Goal: Navigation & Orientation: Find specific page/section

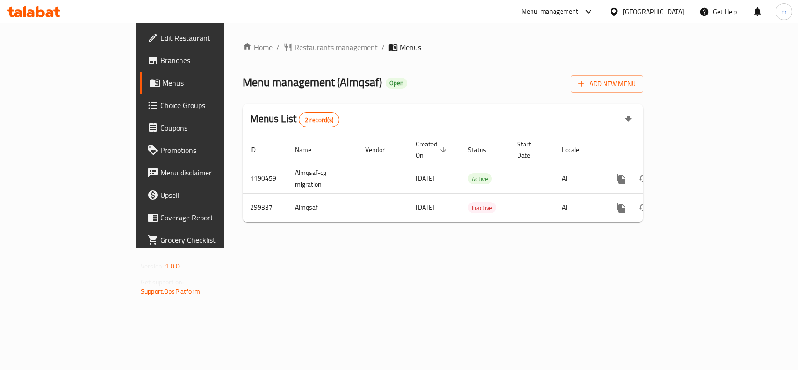
click at [676, 14] on div "[GEOGRAPHIC_DATA]" at bounding box center [653, 12] width 62 height 10
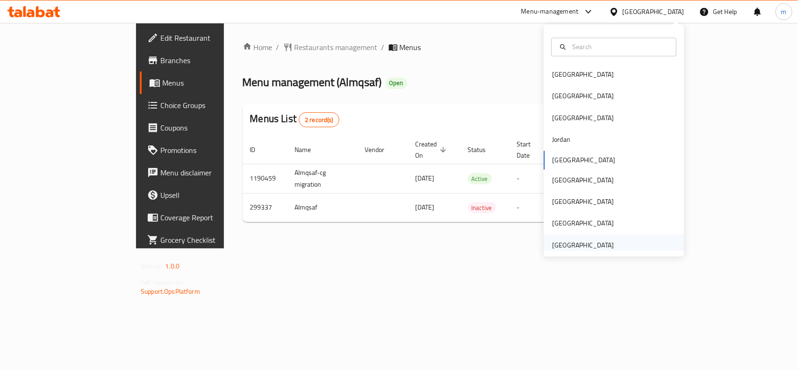
click at [580, 240] on div "[GEOGRAPHIC_DATA]" at bounding box center [583, 245] width 62 height 10
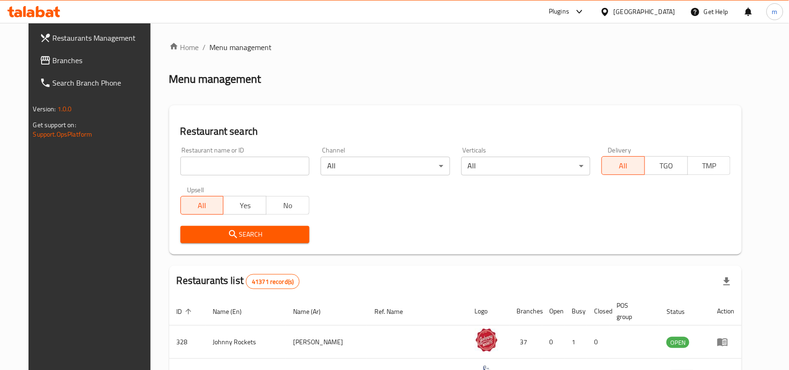
click at [53, 59] on span "Branches" at bounding box center [103, 60] width 100 height 11
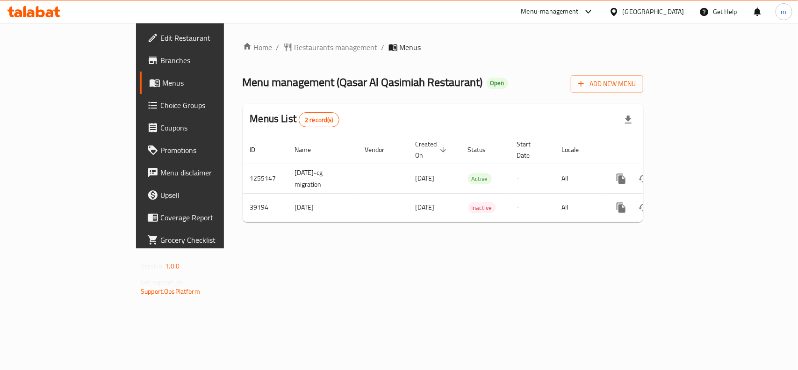
click at [660, 12] on div "[GEOGRAPHIC_DATA]" at bounding box center [653, 12] width 62 height 10
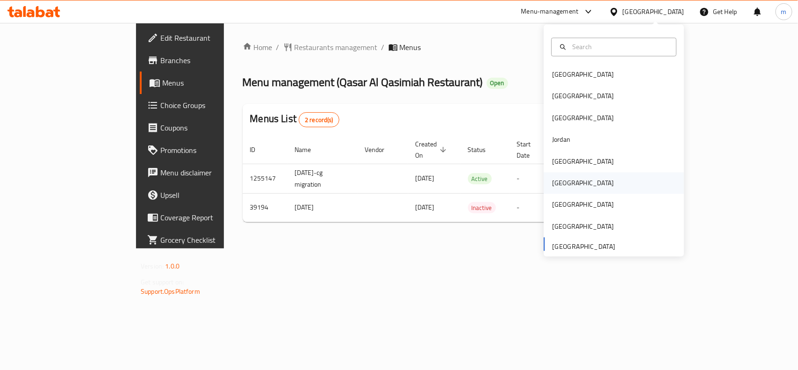
click at [555, 185] on div "[GEOGRAPHIC_DATA]" at bounding box center [583, 183] width 62 height 10
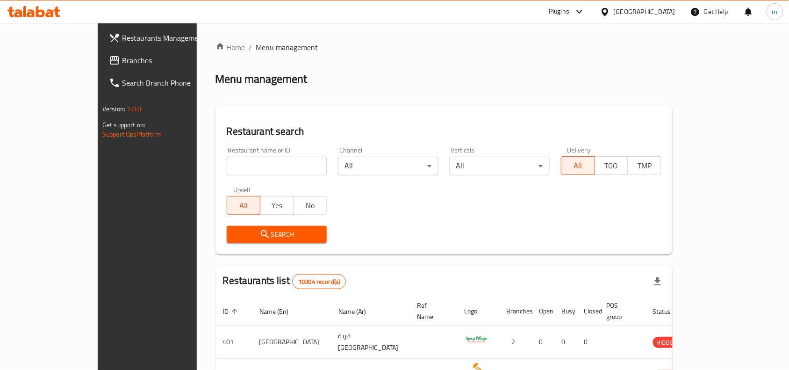
click at [122, 57] on span "Branches" at bounding box center [172, 60] width 100 height 11
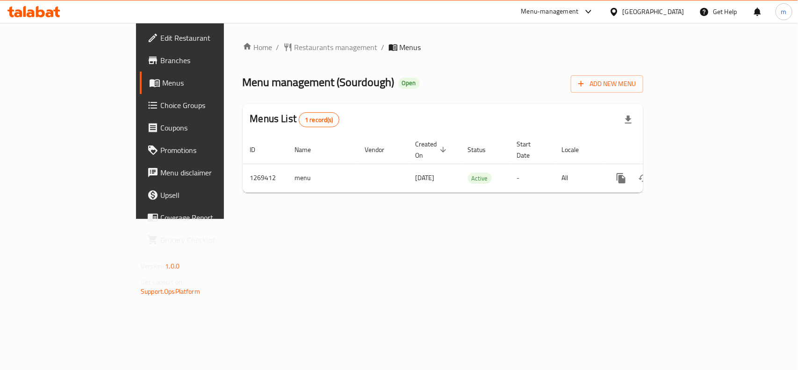
click at [674, 8] on div "[GEOGRAPHIC_DATA]" at bounding box center [653, 12] width 62 height 10
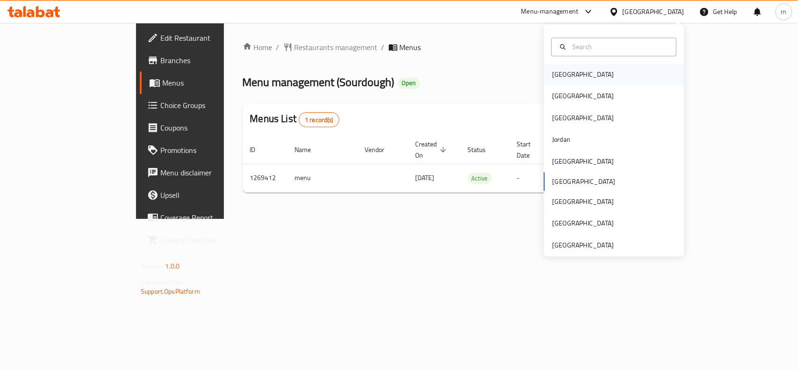
click at [567, 78] on div "[GEOGRAPHIC_DATA]" at bounding box center [582, 74] width 77 height 21
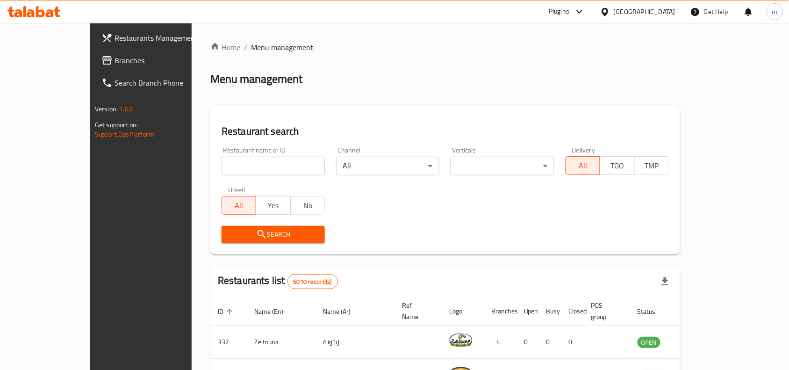
click at [114, 59] on span "Branches" at bounding box center [164, 60] width 100 height 11
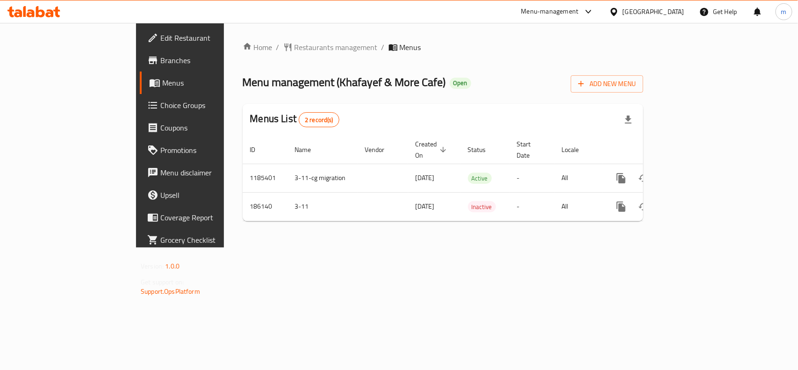
click at [674, 12] on div "[GEOGRAPHIC_DATA]" at bounding box center [653, 12] width 62 height 10
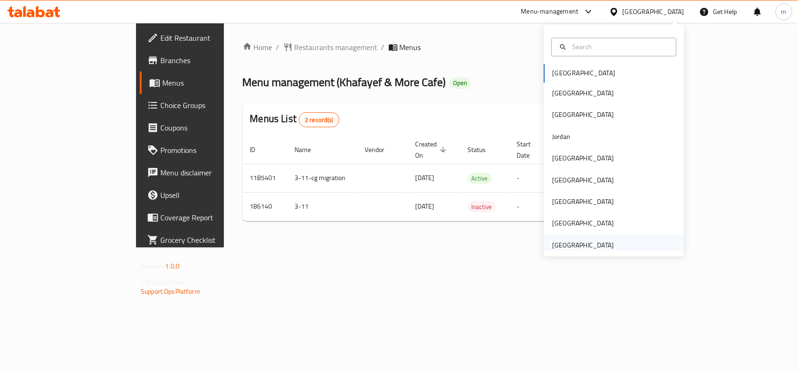
click at [572, 244] on div "[GEOGRAPHIC_DATA]" at bounding box center [583, 245] width 62 height 10
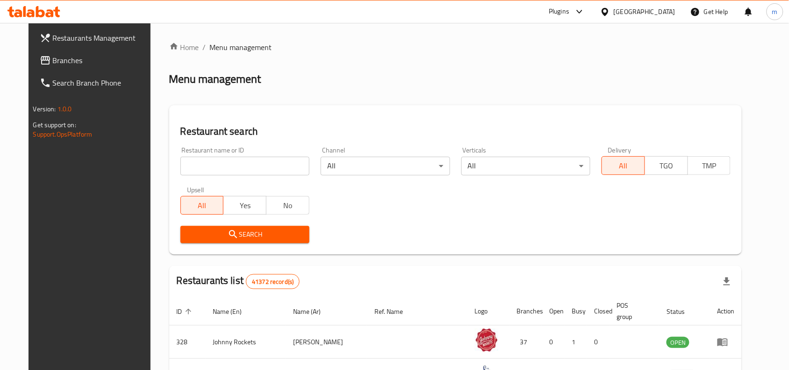
click at [53, 57] on span "Branches" at bounding box center [103, 60] width 100 height 11
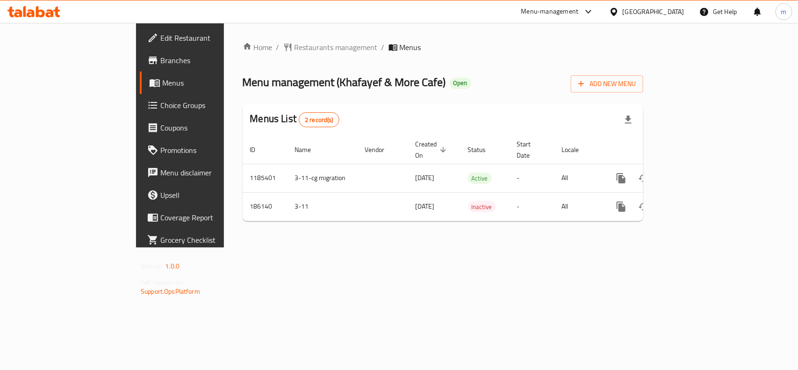
click at [619, 13] on icon at bounding box center [614, 12] width 10 height 10
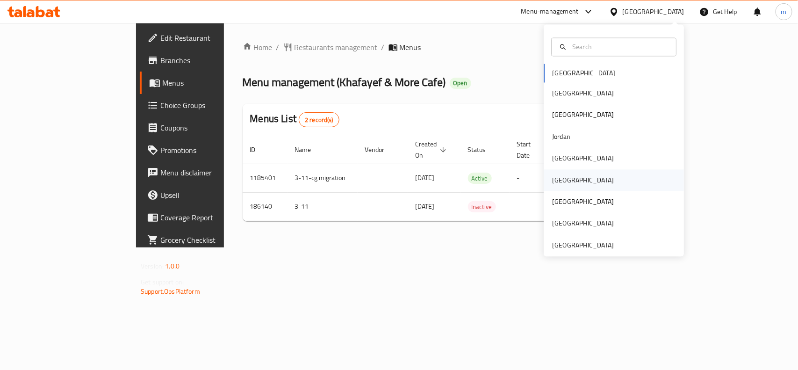
click at [556, 175] on div "[GEOGRAPHIC_DATA]" at bounding box center [583, 180] width 62 height 10
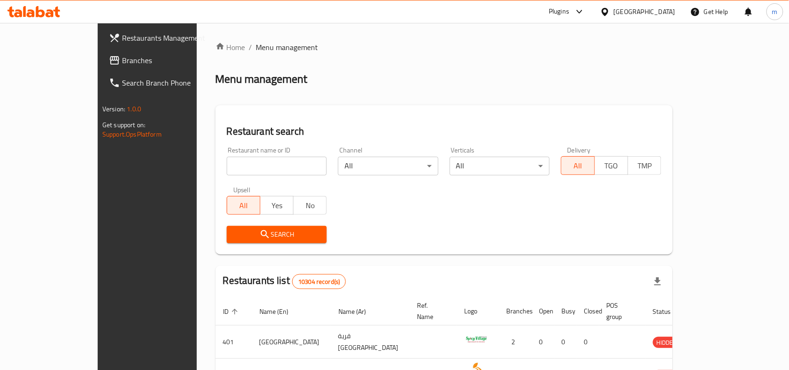
click at [122, 59] on span "Branches" at bounding box center [172, 60] width 100 height 11
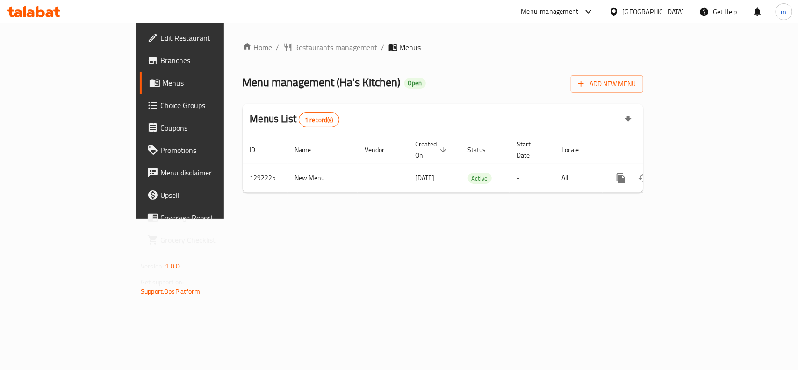
click at [619, 16] on icon at bounding box center [614, 12] width 10 height 10
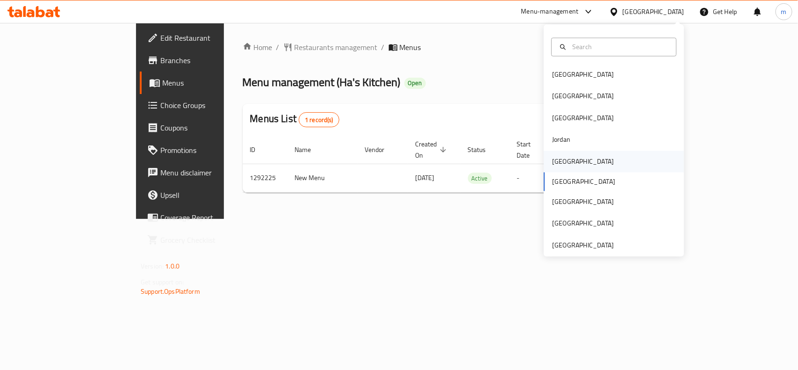
click at [566, 167] on div "[GEOGRAPHIC_DATA]" at bounding box center [582, 160] width 77 height 21
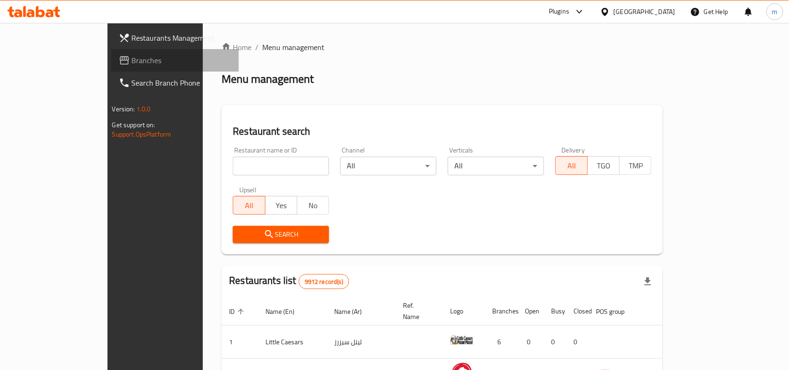
click at [132, 55] on span "Branches" at bounding box center [182, 60] width 100 height 11
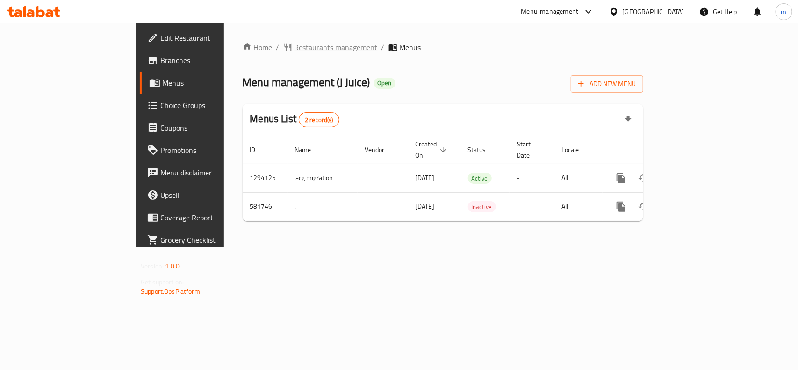
click at [294, 51] on span "Restaurants management" at bounding box center [335, 47] width 83 height 11
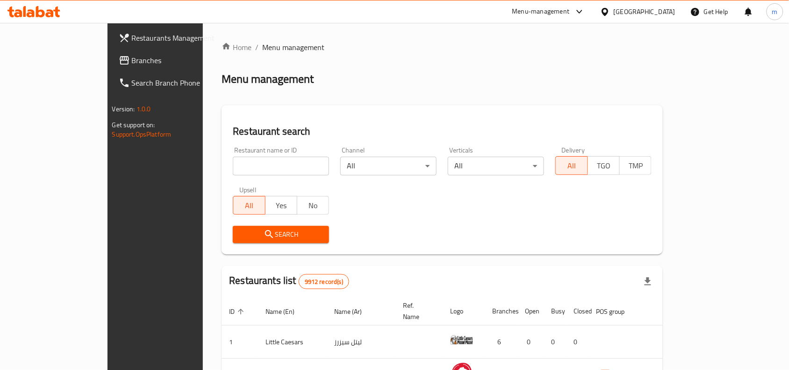
click at [233, 160] on input "search" at bounding box center [281, 166] width 96 height 19
paste input "636874"
type input "636874"
click button "Search" at bounding box center [281, 234] width 96 height 17
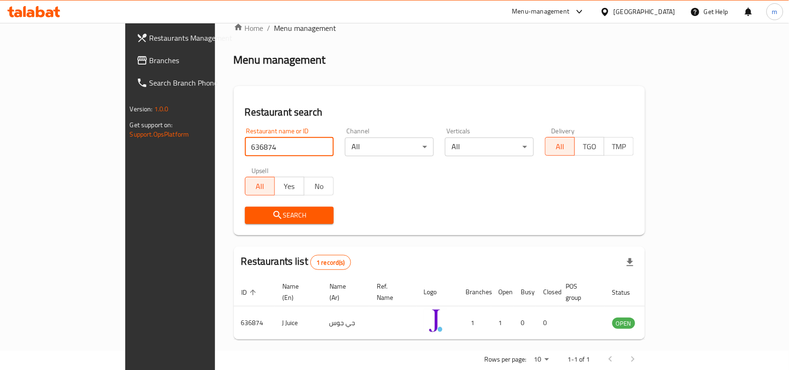
scroll to position [29, 0]
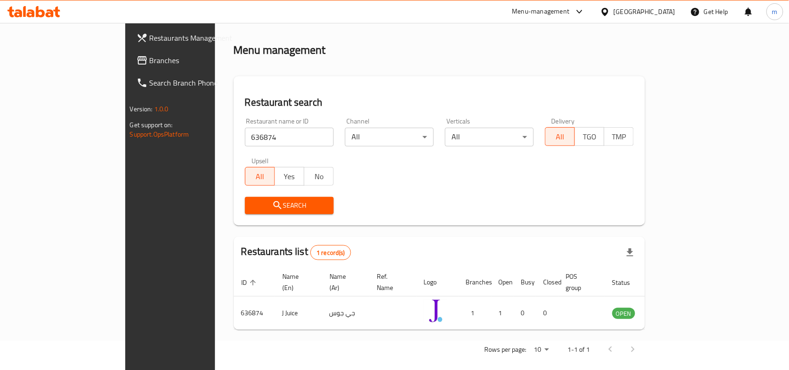
drag, startPoint x: 644, startPoint y: 15, endPoint x: 643, endPoint y: 21, distance: 5.7
click at [610, 15] on icon at bounding box center [605, 12] width 10 height 10
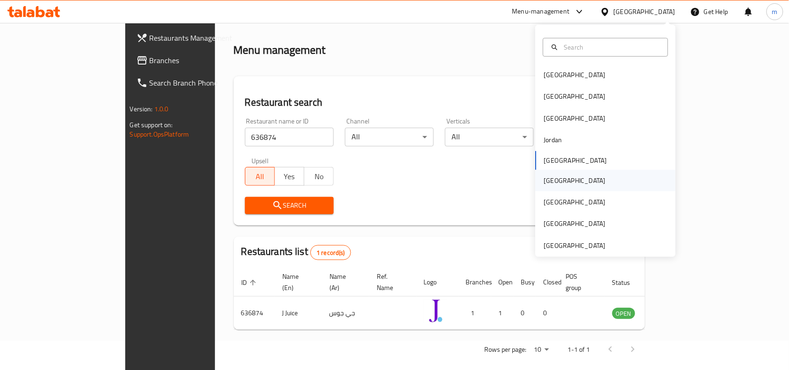
click at [544, 183] on div "[GEOGRAPHIC_DATA]" at bounding box center [575, 180] width 62 height 10
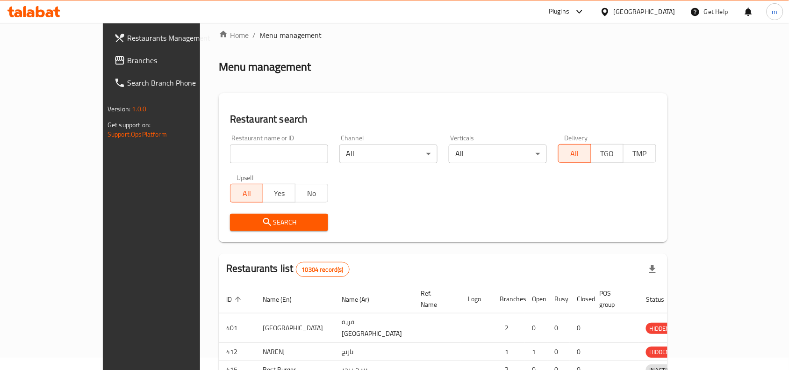
scroll to position [29, 0]
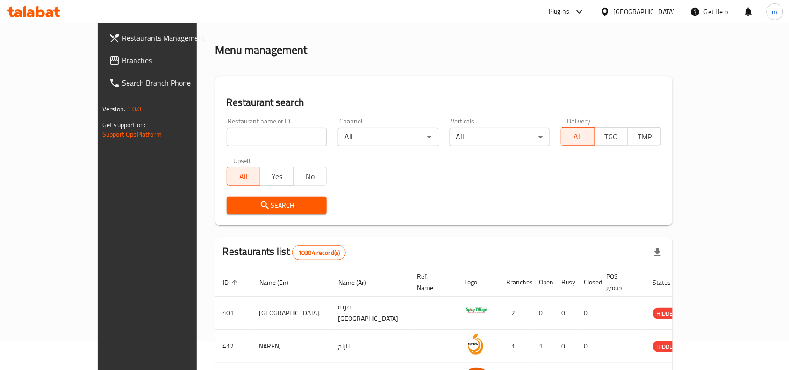
click at [122, 58] on span "Branches" at bounding box center [172, 60] width 100 height 11
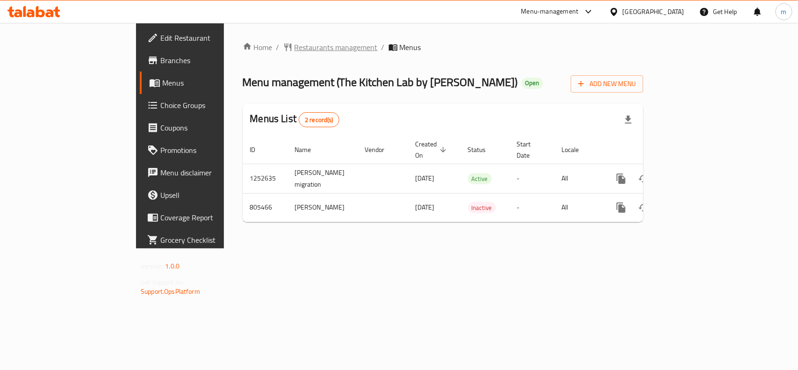
click at [294, 50] on span "Restaurants management" at bounding box center [335, 47] width 83 height 11
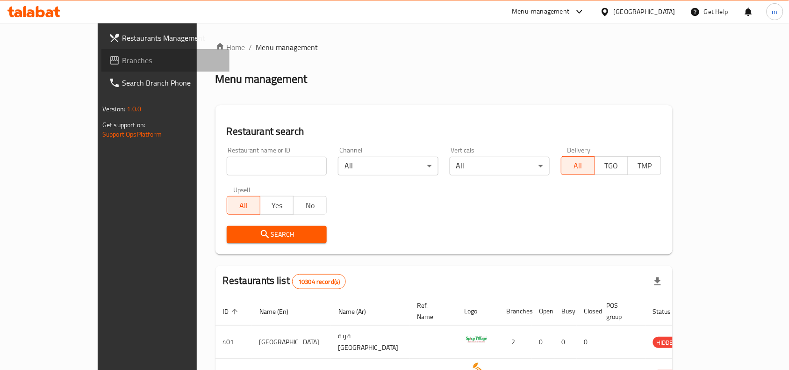
click at [109, 55] on icon at bounding box center [114, 60] width 11 height 11
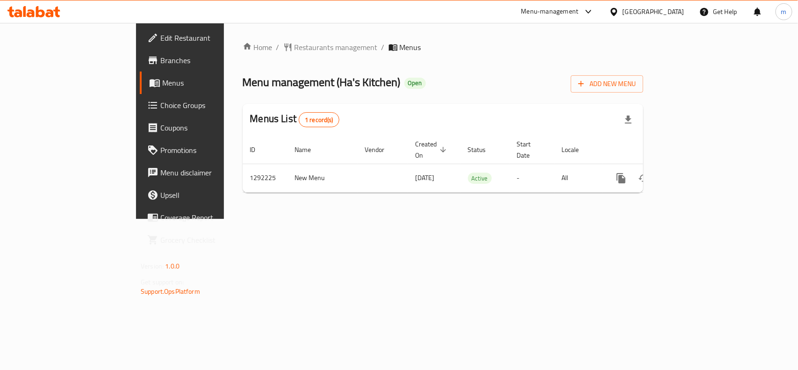
click at [619, 12] on icon at bounding box center [614, 12] width 10 height 10
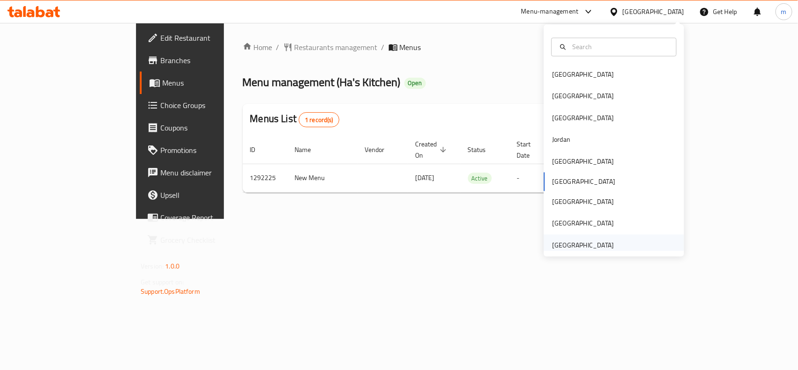
click at [562, 236] on div "[GEOGRAPHIC_DATA]" at bounding box center [582, 244] width 77 height 21
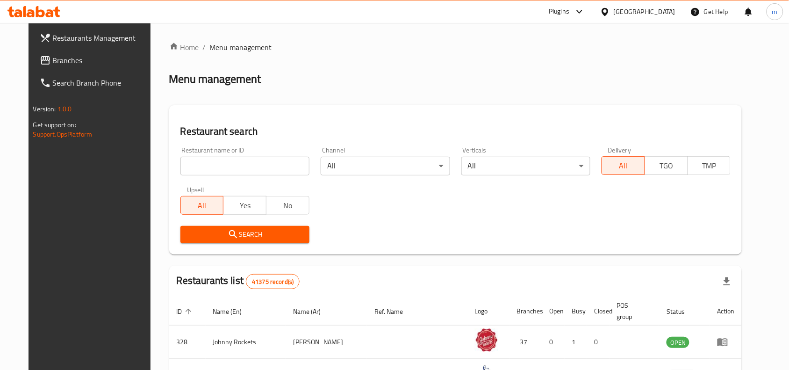
drag, startPoint x: 29, startPoint y: 61, endPoint x: 36, endPoint y: 62, distance: 6.1
click at [53, 61] on span "Branches" at bounding box center [103, 60] width 100 height 11
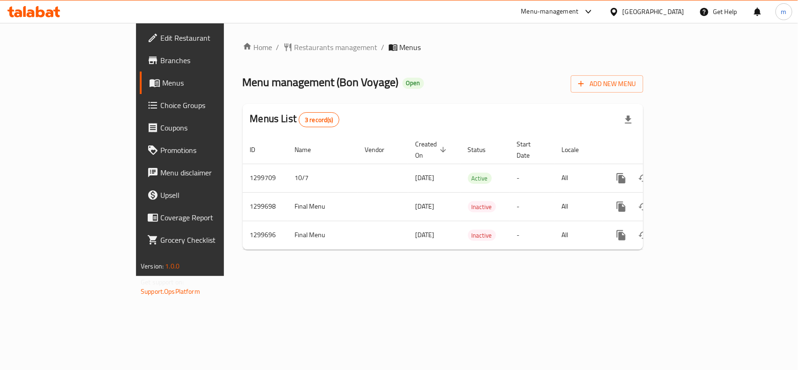
click at [628, 14] on div "[GEOGRAPHIC_DATA]" at bounding box center [653, 12] width 62 height 10
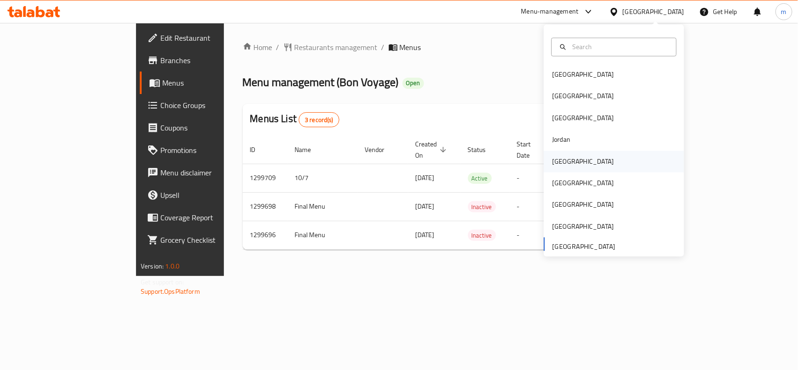
click at [555, 162] on div "[GEOGRAPHIC_DATA]" at bounding box center [583, 161] width 62 height 10
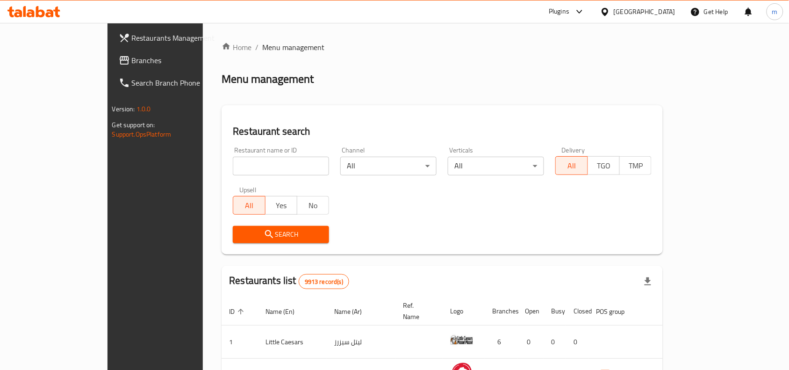
click at [132, 60] on span "Branches" at bounding box center [182, 60] width 100 height 11
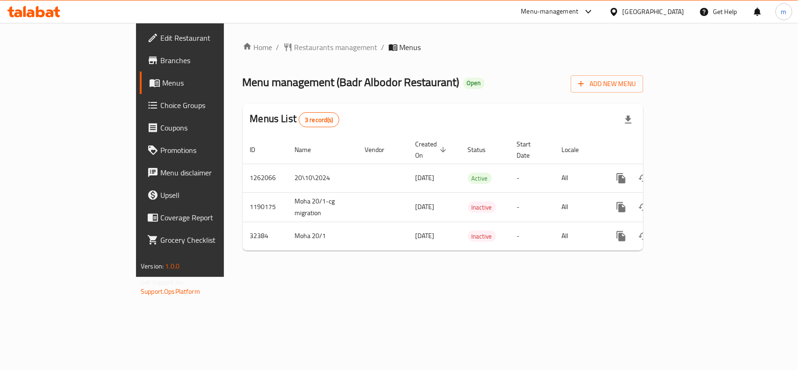
click at [619, 14] on icon at bounding box center [614, 12] width 10 height 10
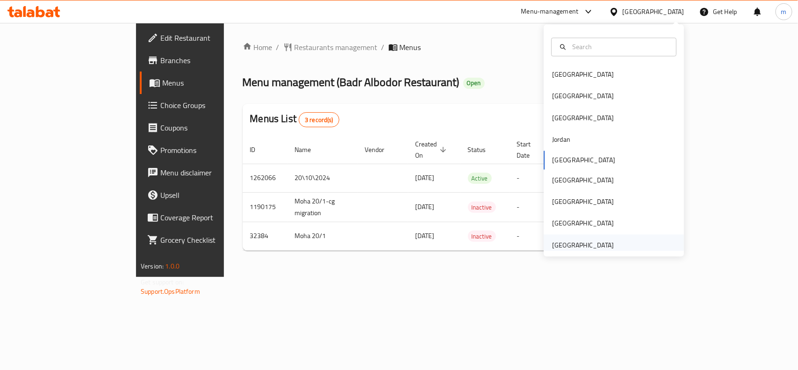
click at [553, 247] on div "[GEOGRAPHIC_DATA]" at bounding box center [583, 245] width 62 height 10
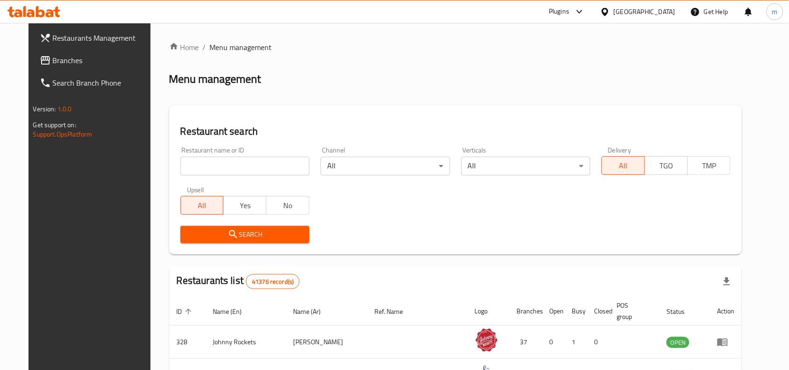
click at [53, 59] on span "Branches" at bounding box center [103, 60] width 100 height 11
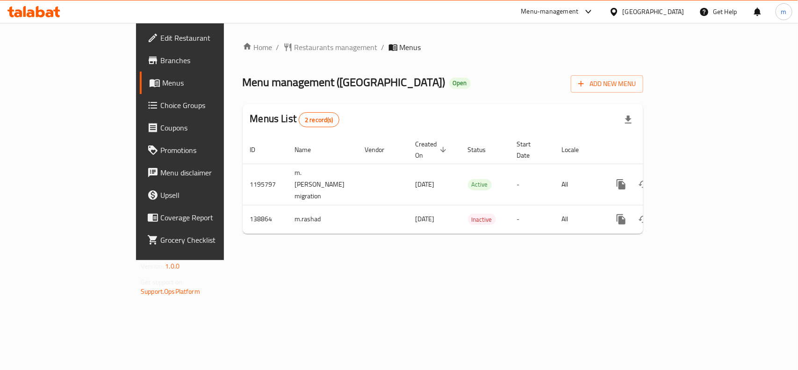
click at [646, 12] on div "[GEOGRAPHIC_DATA]" at bounding box center [653, 12] width 62 height 10
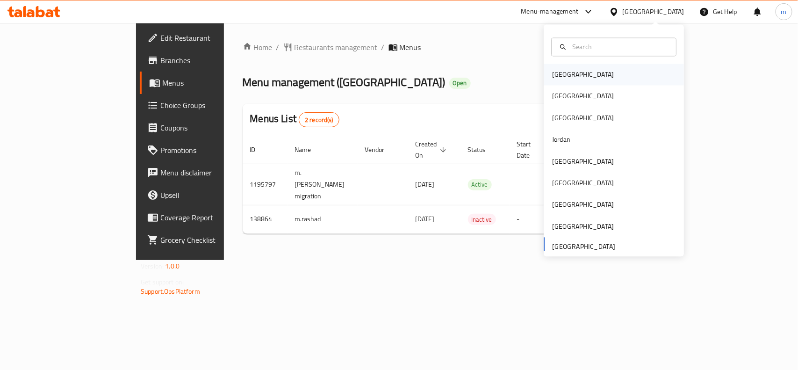
click at [562, 76] on div "[GEOGRAPHIC_DATA]" at bounding box center [583, 75] width 62 height 10
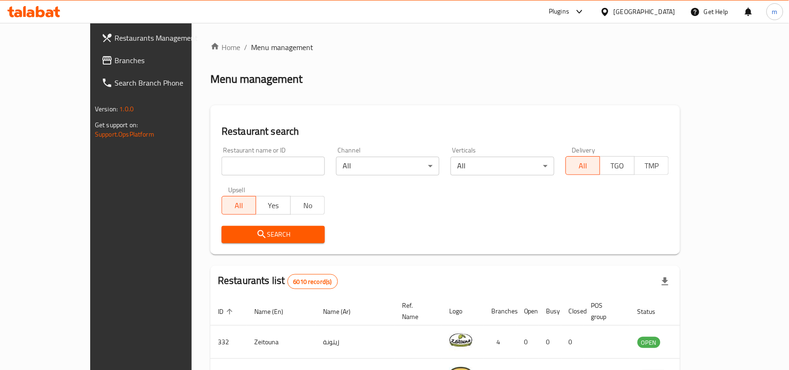
click at [114, 57] on span "Branches" at bounding box center [164, 60] width 100 height 11
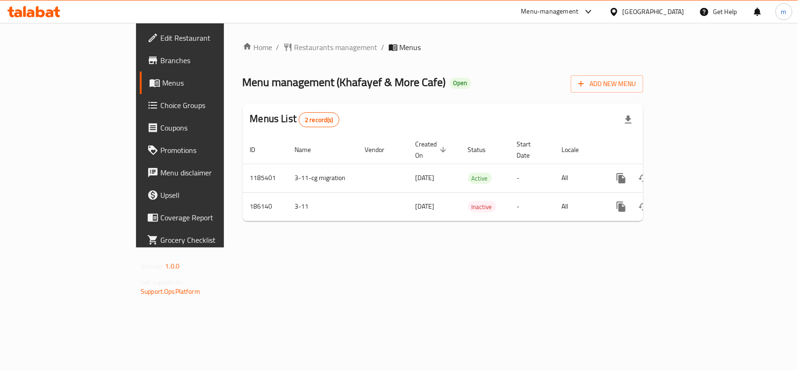
click at [617, 12] on icon at bounding box center [613, 11] width 7 height 8
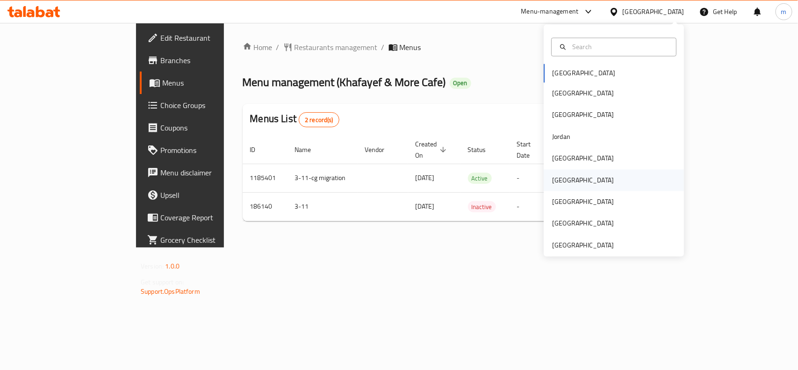
click at [544, 173] on div "[GEOGRAPHIC_DATA]" at bounding box center [582, 179] width 77 height 21
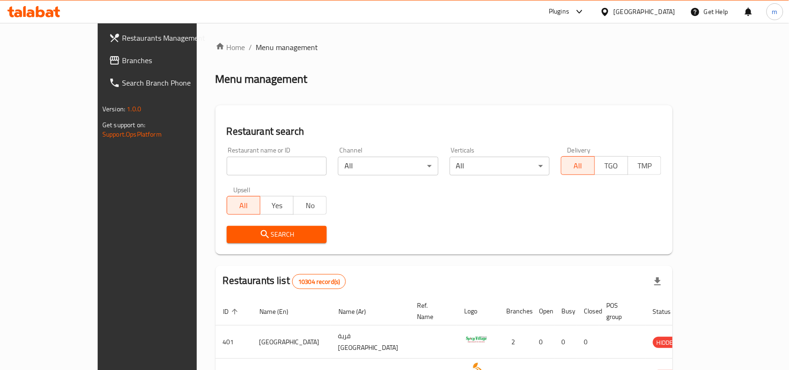
click at [122, 64] on span "Branches" at bounding box center [172, 60] width 100 height 11
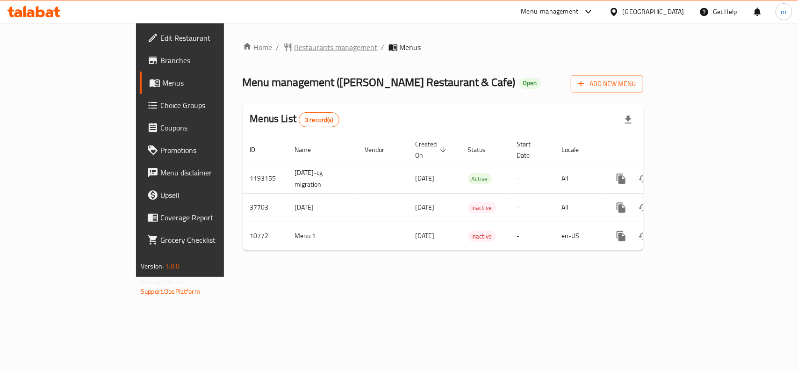
click at [294, 50] on span "Restaurants management" at bounding box center [335, 47] width 83 height 11
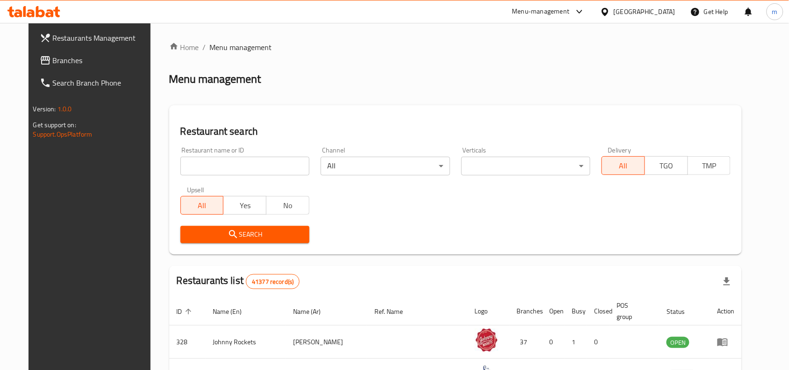
click at [53, 57] on span "Branches" at bounding box center [103, 60] width 100 height 11
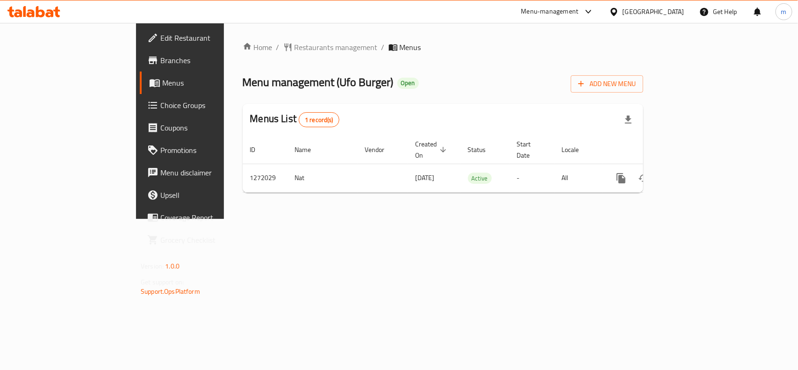
click at [160, 107] on span "Choice Groups" at bounding box center [210, 105] width 101 height 11
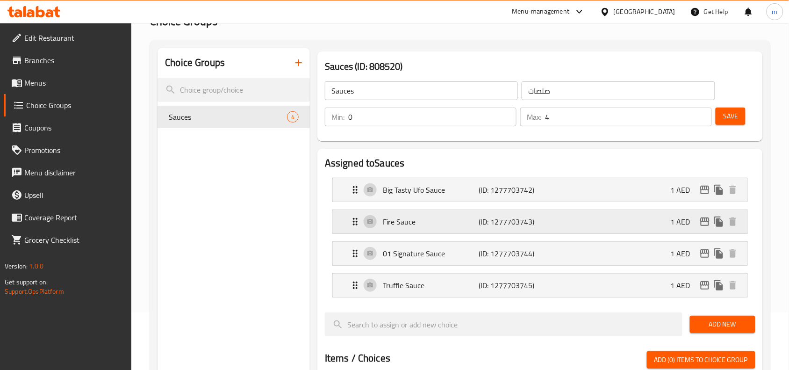
scroll to position [58, 0]
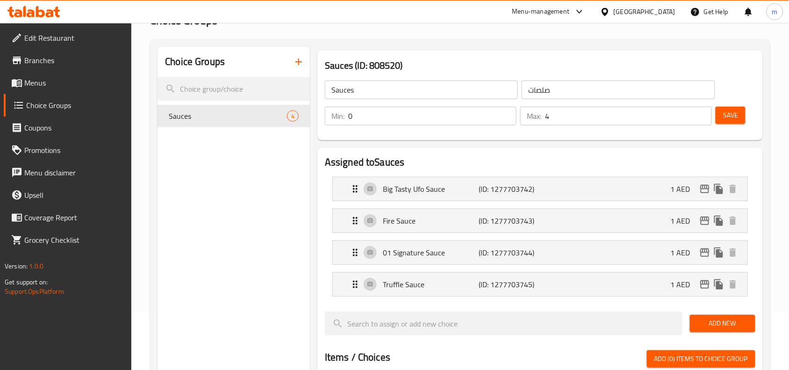
click at [27, 16] on icon at bounding box center [33, 11] width 53 height 11
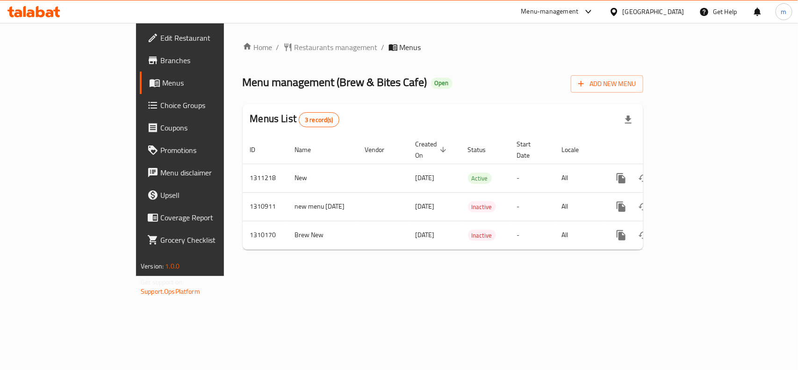
click at [642, 16] on div "[GEOGRAPHIC_DATA]" at bounding box center [653, 12] width 62 height 10
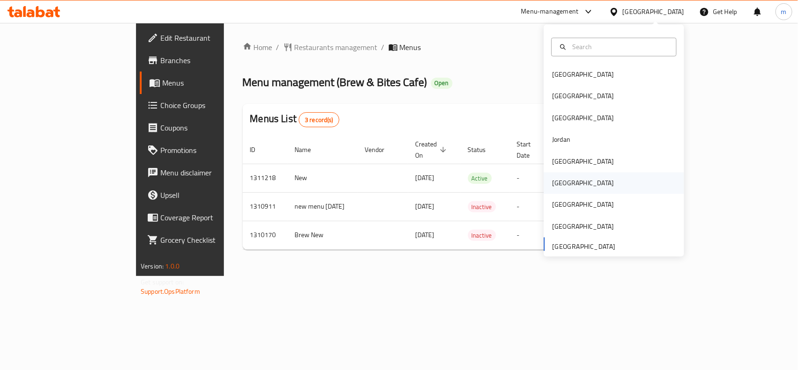
click at [544, 176] on div "[GEOGRAPHIC_DATA]" at bounding box center [582, 182] width 77 height 21
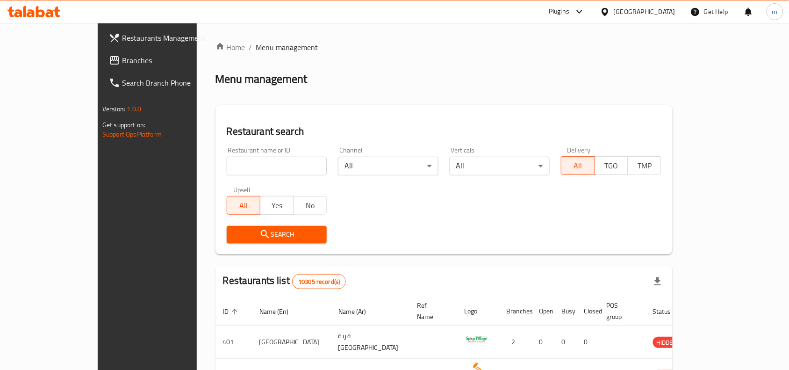
click at [122, 63] on span "Branches" at bounding box center [172, 60] width 100 height 11
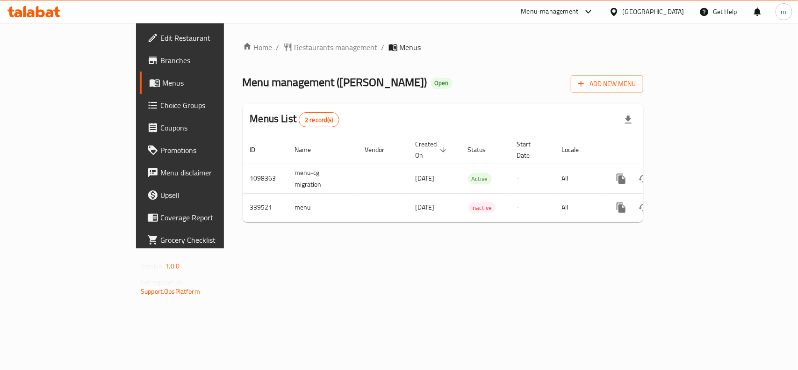
click at [619, 16] on icon at bounding box center [614, 12] width 10 height 10
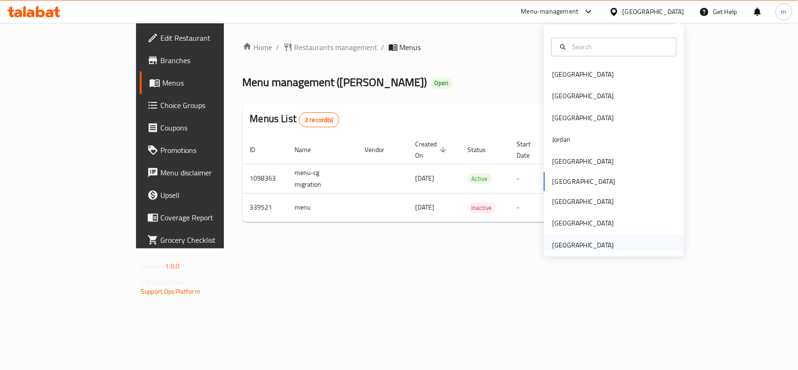
click at [582, 249] on div "[GEOGRAPHIC_DATA]" at bounding box center [583, 245] width 62 height 10
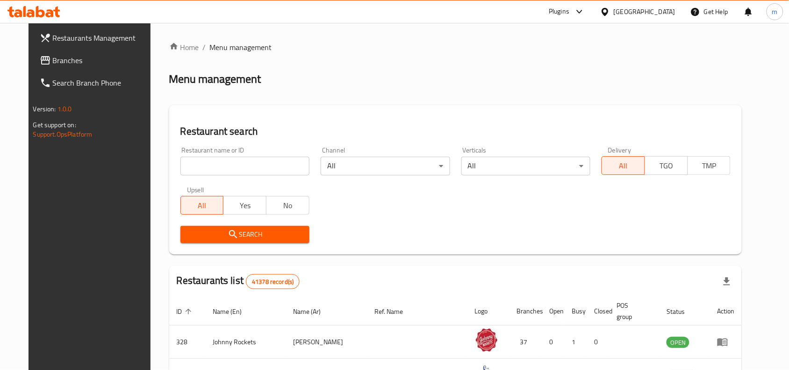
drag, startPoint x: 33, startPoint y: 55, endPoint x: 27, endPoint y: 56, distance: 5.7
click at [53, 55] on span "Branches" at bounding box center [103, 60] width 100 height 11
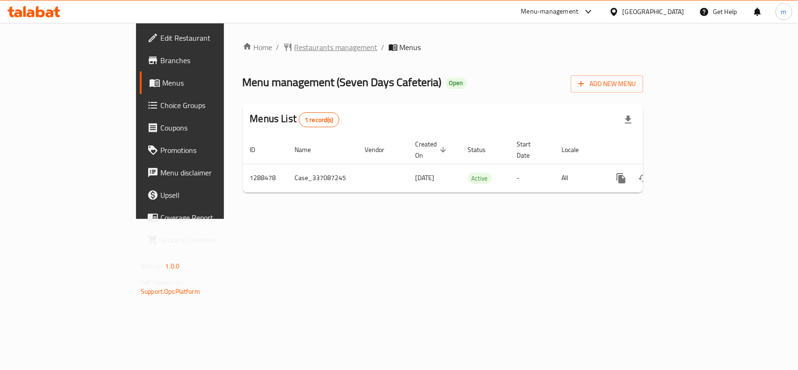
click at [294, 43] on span "Restaurants management" at bounding box center [335, 47] width 83 height 11
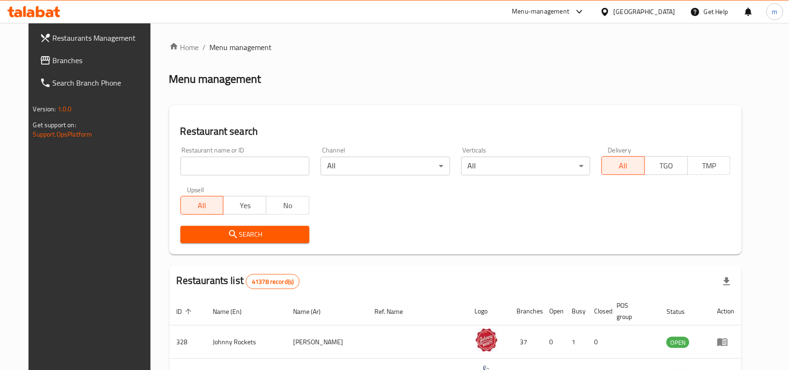
click at [55, 58] on span "Branches" at bounding box center [103, 60] width 100 height 11
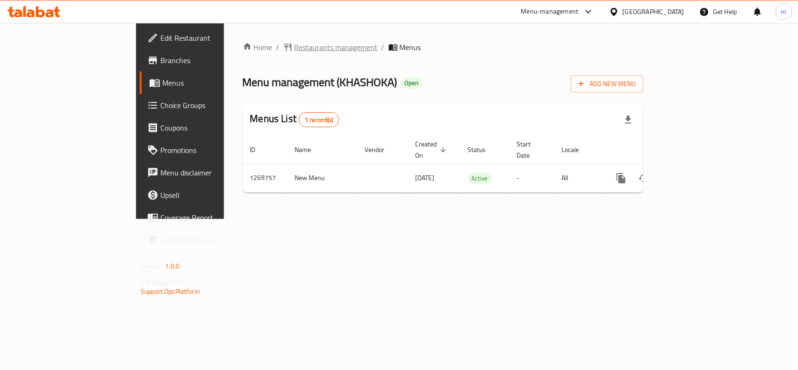
click at [294, 45] on span "Restaurants management" at bounding box center [335, 47] width 83 height 11
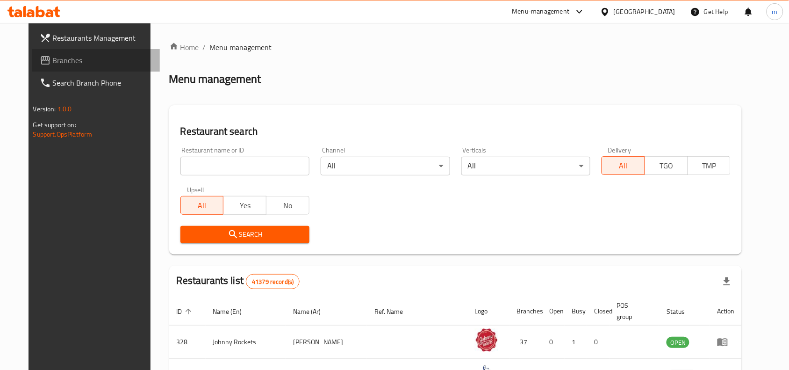
click at [74, 56] on span "Branches" at bounding box center [103, 60] width 100 height 11
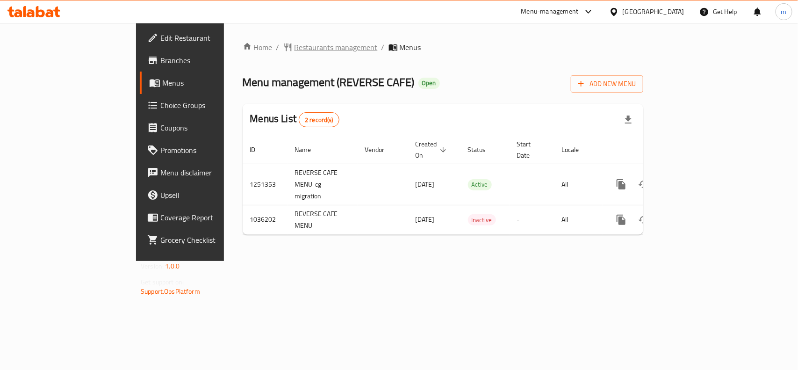
click at [294, 45] on span "Restaurants management" at bounding box center [335, 47] width 83 height 11
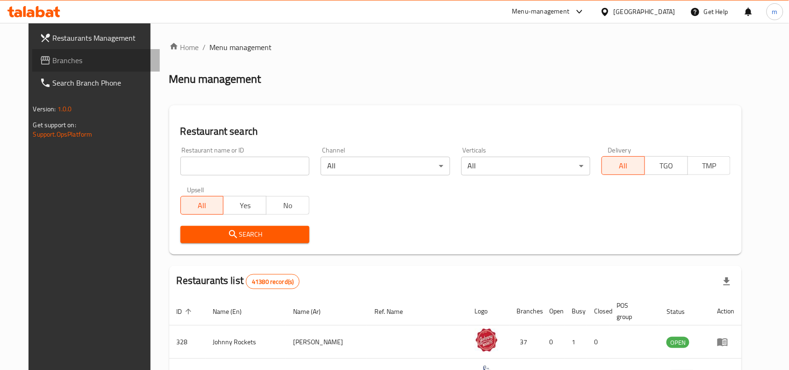
click at [53, 55] on span "Branches" at bounding box center [103, 60] width 100 height 11
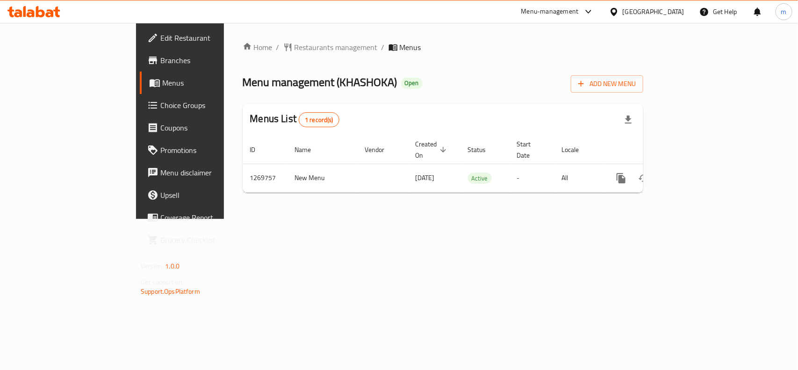
click at [656, 13] on div "[GEOGRAPHIC_DATA]" at bounding box center [653, 12] width 62 height 10
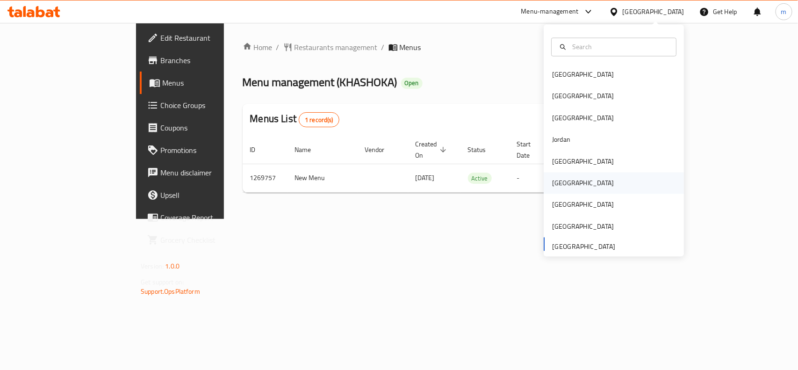
click at [568, 188] on div "[GEOGRAPHIC_DATA]" at bounding box center [613, 182] width 140 height 21
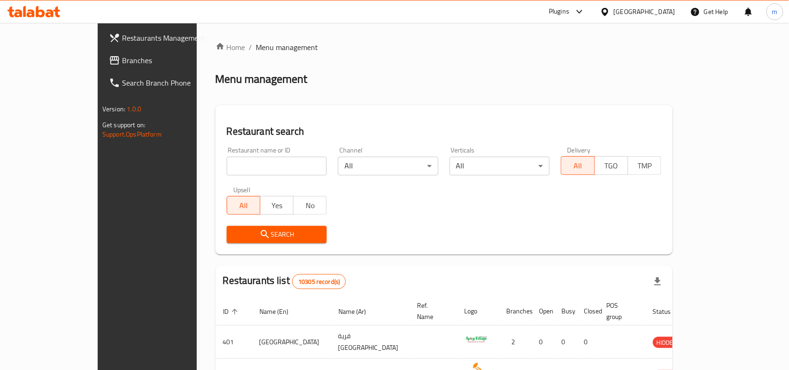
click at [122, 57] on span "Branches" at bounding box center [172, 60] width 100 height 11
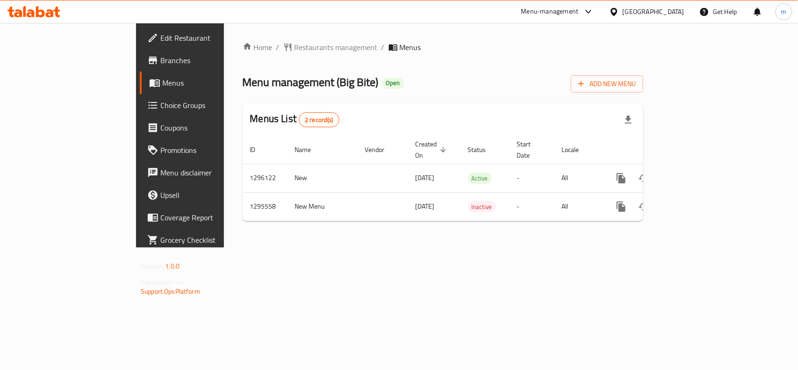
click at [617, 13] on icon at bounding box center [613, 11] width 7 height 8
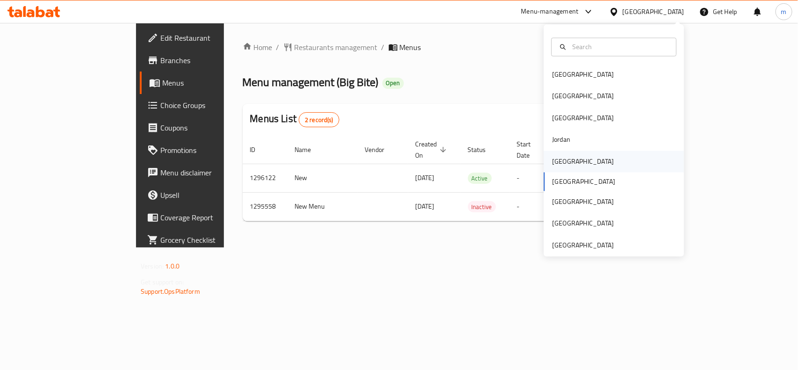
click at [552, 162] on div "[GEOGRAPHIC_DATA]" at bounding box center [583, 161] width 62 height 10
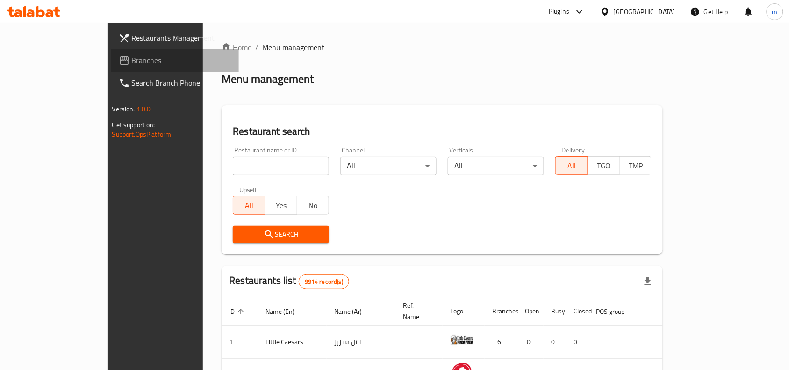
click at [132, 55] on span "Branches" at bounding box center [182, 60] width 100 height 11
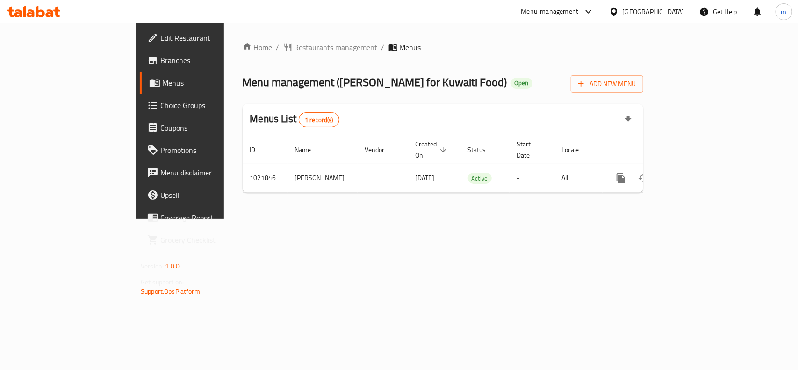
click at [617, 13] on icon at bounding box center [613, 11] width 7 height 8
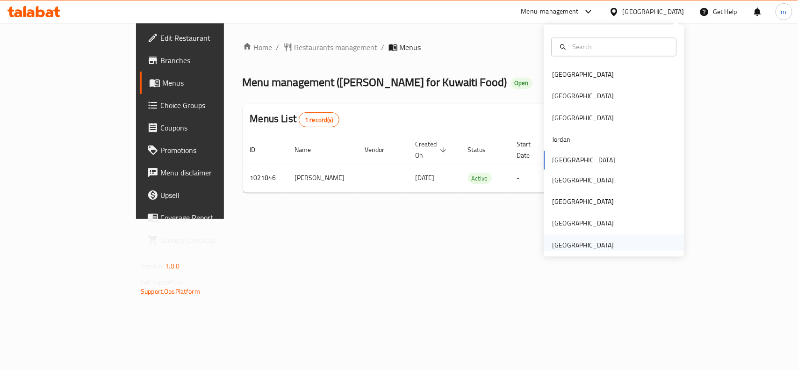
click at [567, 245] on div "[GEOGRAPHIC_DATA]" at bounding box center [583, 245] width 62 height 10
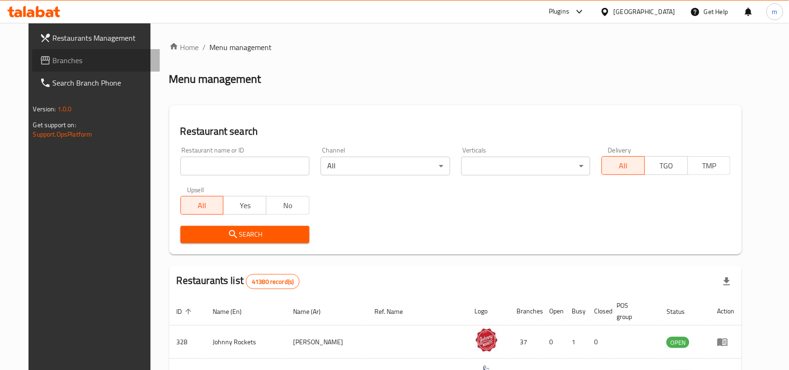
click at [53, 55] on span "Branches" at bounding box center [103, 60] width 100 height 11
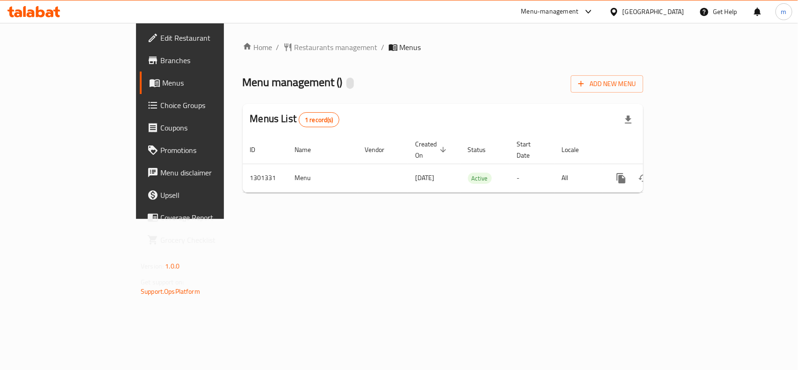
click at [663, 19] on div "[GEOGRAPHIC_DATA]" at bounding box center [646, 11] width 90 height 22
click at [654, 8] on div "[GEOGRAPHIC_DATA]" at bounding box center [653, 12] width 62 height 10
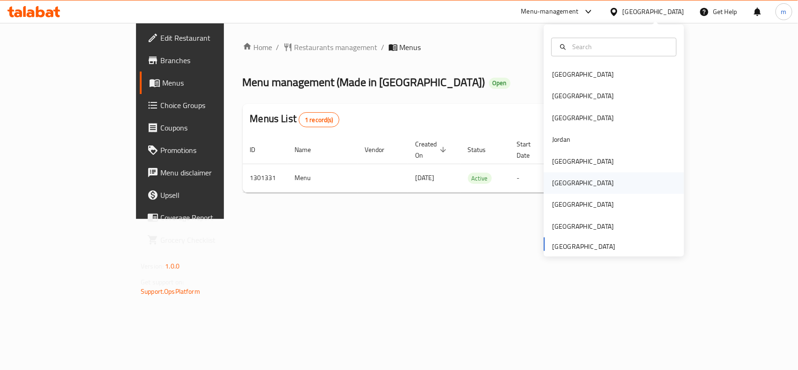
click at [555, 184] on div "Oman" at bounding box center [583, 183] width 62 height 10
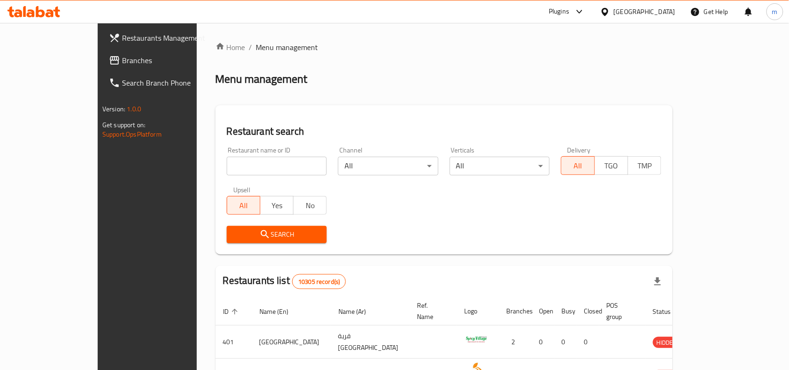
click at [101, 52] on link "Branches" at bounding box center [165, 60] width 128 height 22
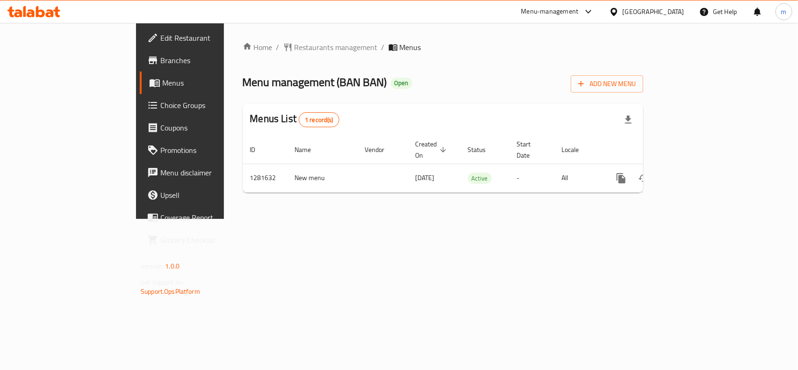
click at [617, 12] on icon at bounding box center [613, 11] width 7 height 8
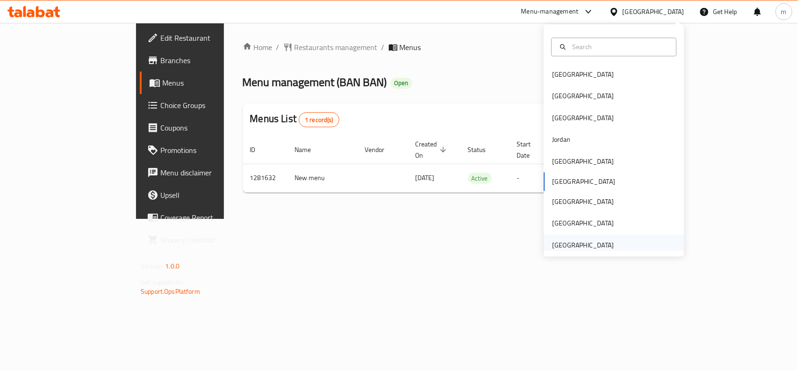
click at [587, 244] on div "[GEOGRAPHIC_DATA]" at bounding box center [583, 245] width 62 height 10
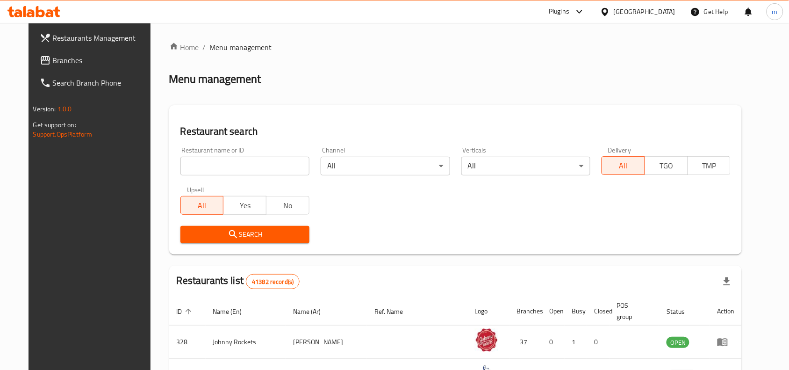
click at [53, 63] on span "Branches" at bounding box center [103, 60] width 100 height 11
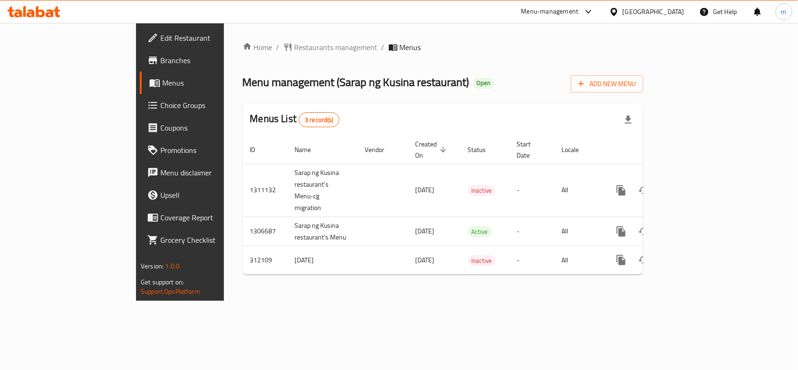
click at [652, 11] on div "[GEOGRAPHIC_DATA]" at bounding box center [653, 12] width 62 height 10
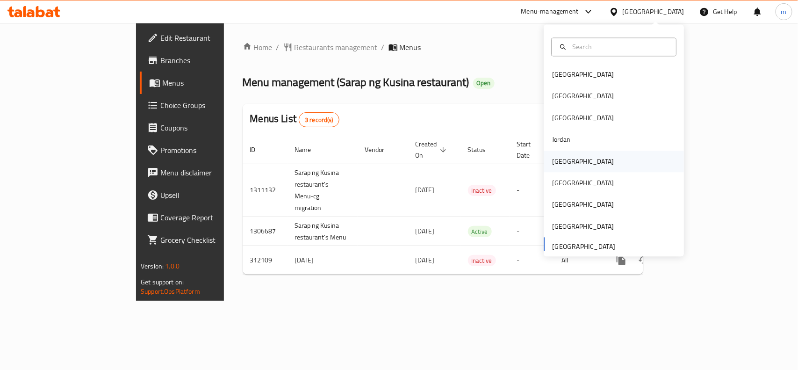
click at [557, 157] on div "Kuwait" at bounding box center [583, 161] width 62 height 10
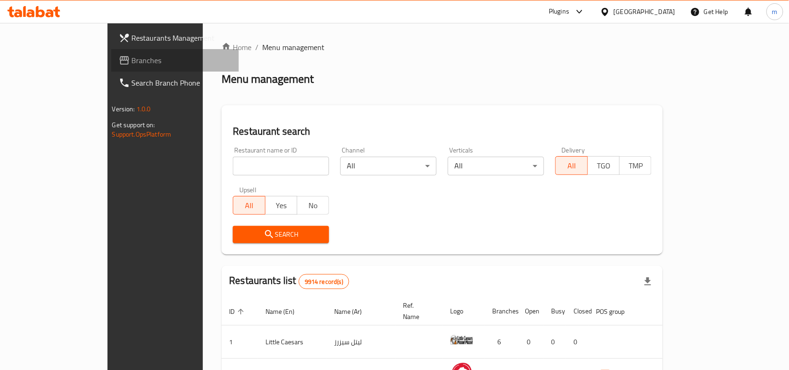
click at [132, 59] on span "Branches" at bounding box center [182, 60] width 100 height 11
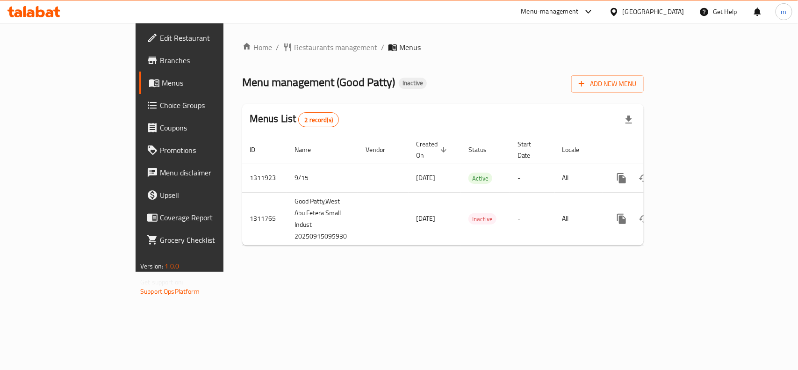
click at [619, 13] on icon at bounding box center [614, 12] width 10 height 10
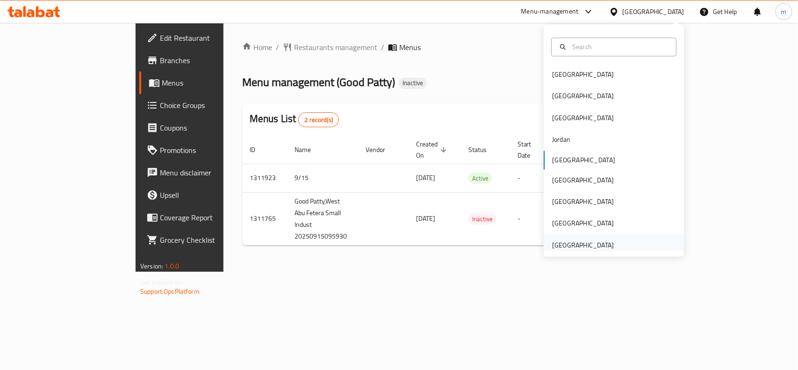
click at [568, 236] on div "[GEOGRAPHIC_DATA]" at bounding box center [582, 244] width 77 height 21
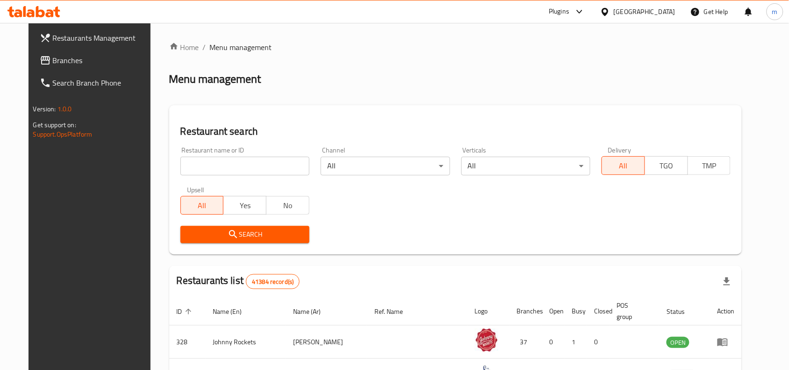
click at [53, 60] on span "Branches" at bounding box center [103, 60] width 100 height 11
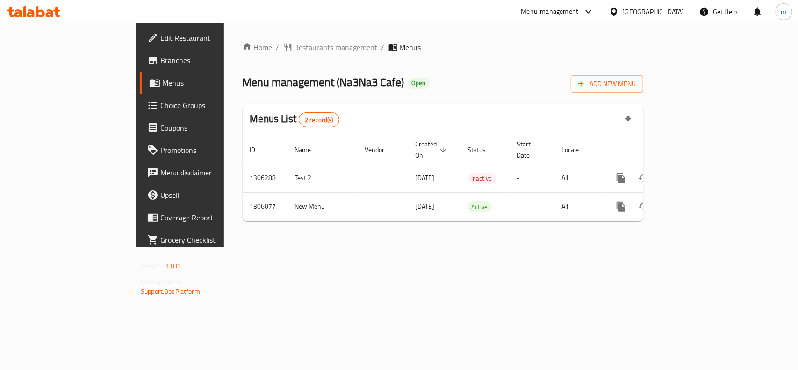
click at [294, 43] on span "Restaurants management" at bounding box center [335, 47] width 83 height 11
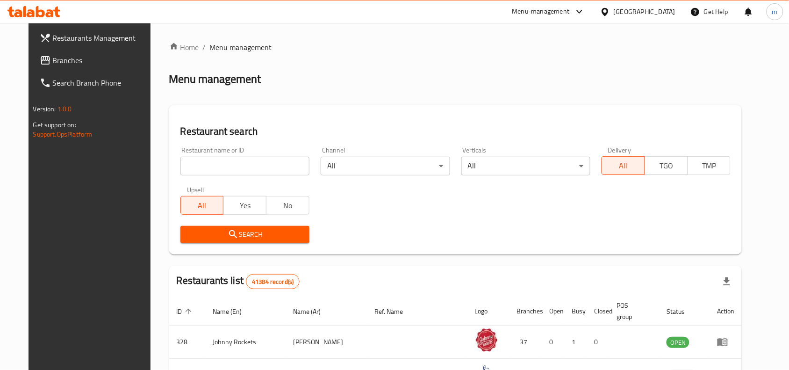
click at [58, 57] on span "Branches" at bounding box center [103, 60] width 100 height 11
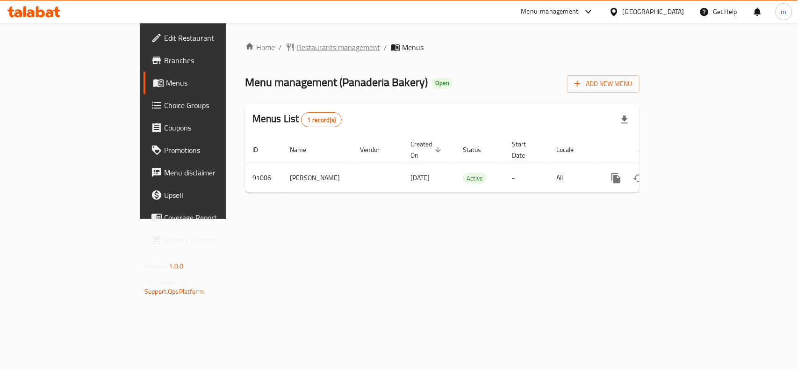
click at [297, 43] on span "Restaurants management" at bounding box center [338, 47] width 83 height 11
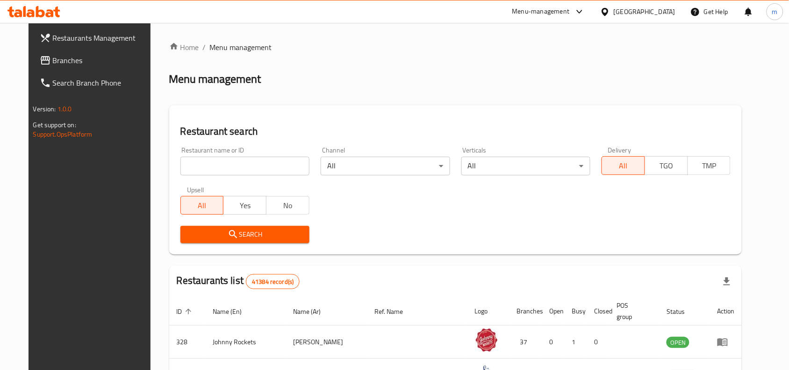
click at [53, 65] on span "Branches" at bounding box center [103, 60] width 100 height 11
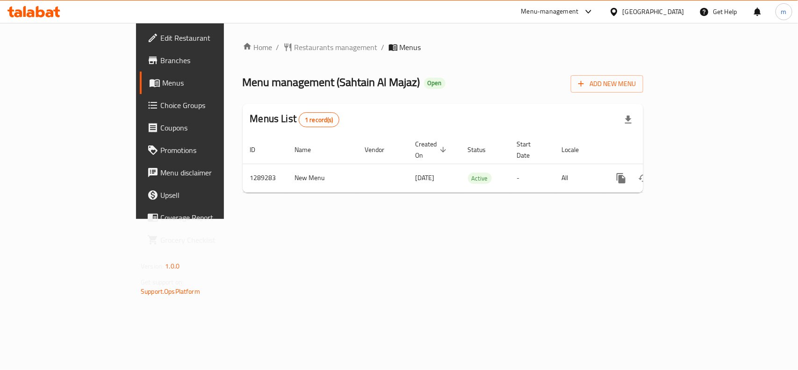
click at [613, 14] on icon at bounding box center [613, 11] width 7 height 8
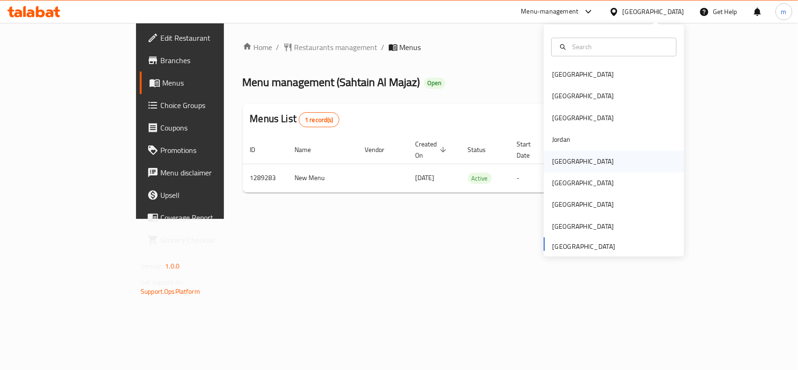
click at [568, 162] on div "Kuwait" at bounding box center [582, 160] width 77 height 21
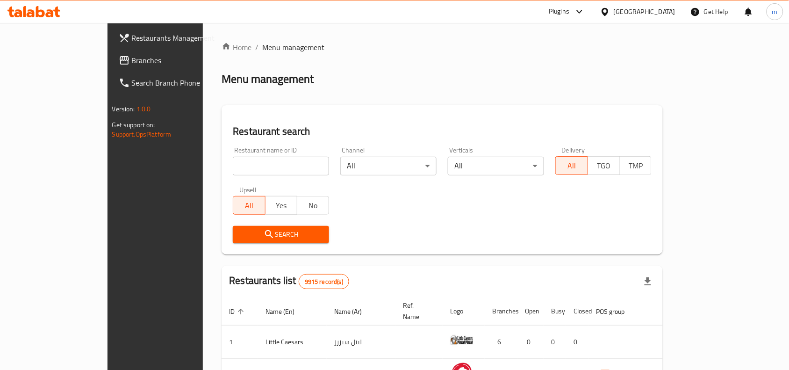
click at [119, 65] on icon at bounding box center [124, 60] width 11 height 11
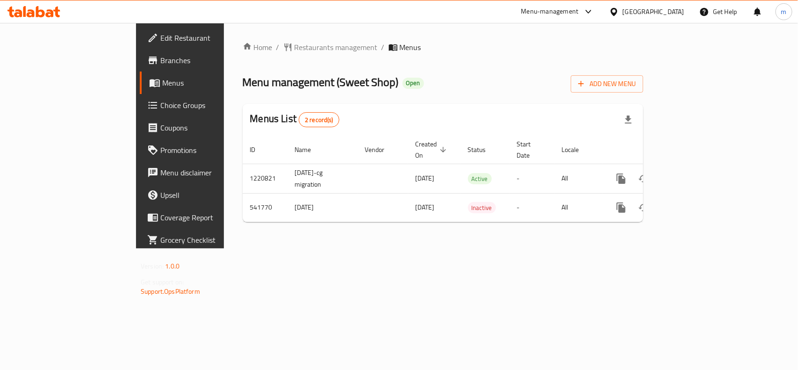
click at [619, 16] on icon at bounding box center [614, 12] width 10 height 10
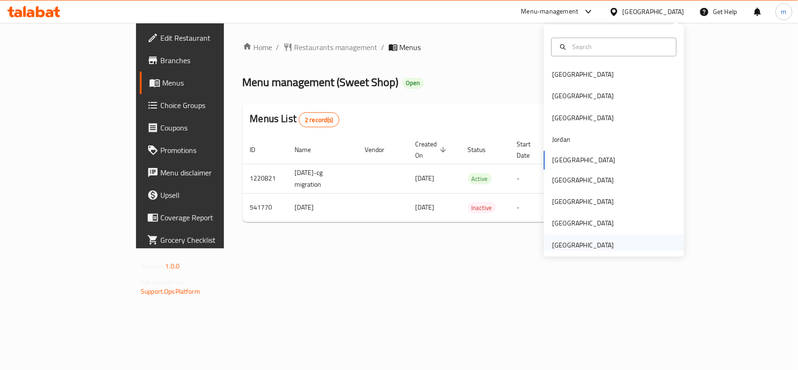
click at [582, 246] on div "[GEOGRAPHIC_DATA]" at bounding box center [583, 245] width 62 height 10
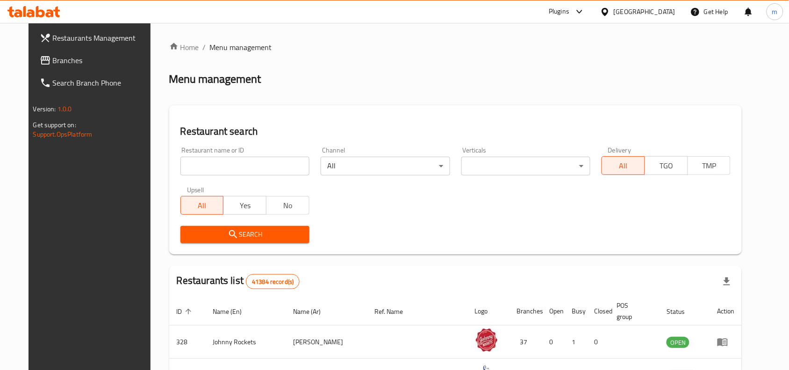
drag, startPoint x: 34, startPoint y: 56, endPoint x: 50, endPoint y: 56, distance: 15.9
click at [53, 56] on span "Branches" at bounding box center [103, 60] width 100 height 11
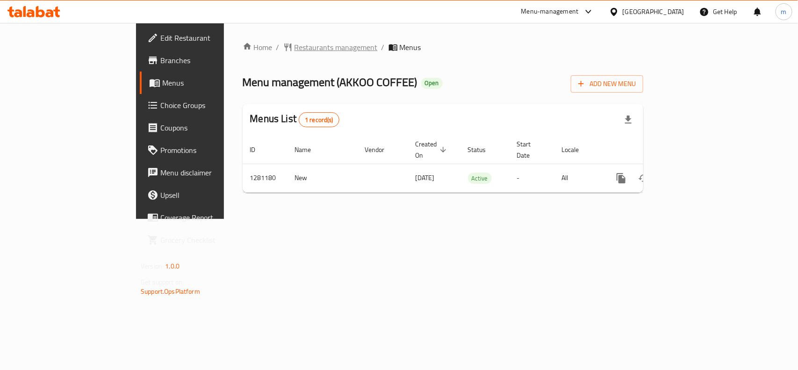
click at [294, 42] on span "Restaurants management" at bounding box center [335, 47] width 83 height 11
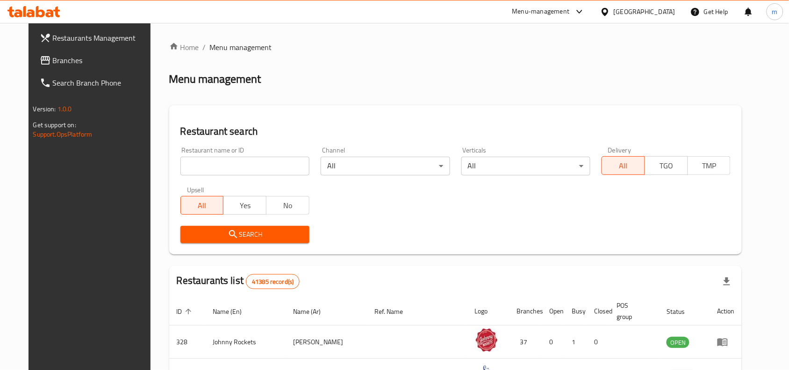
click at [71, 58] on span "Branches" at bounding box center [103, 60] width 100 height 11
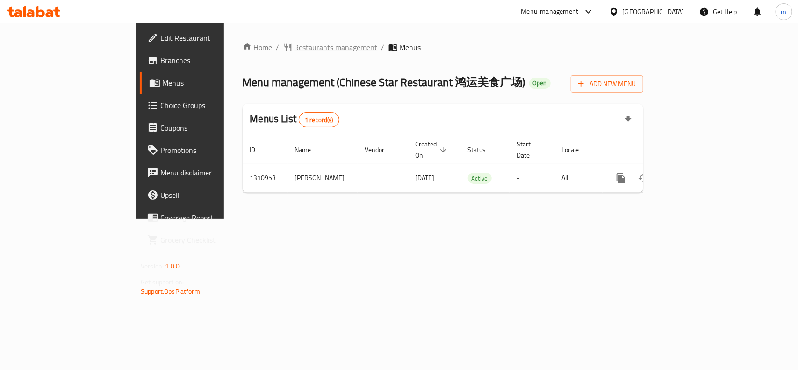
click at [294, 47] on span "Restaurants management" at bounding box center [335, 47] width 83 height 11
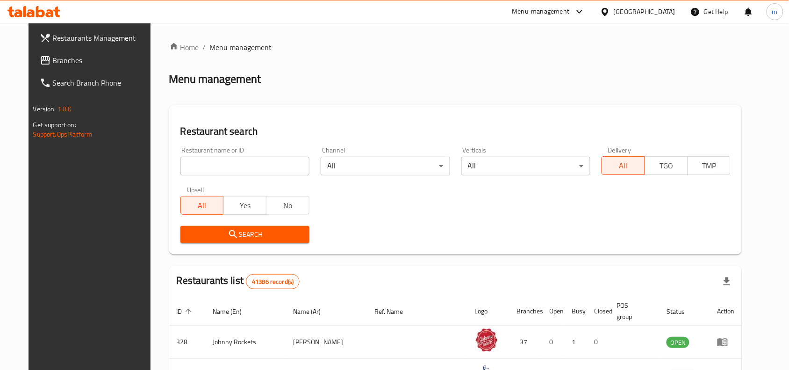
click at [59, 60] on span "Branches" at bounding box center [103, 60] width 100 height 11
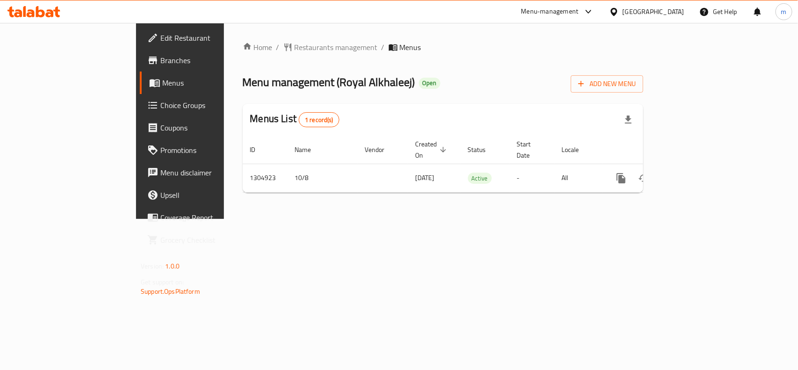
drag, startPoint x: 641, startPoint y: 10, endPoint x: 642, endPoint y: 16, distance: 6.1
click at [642, 16] on div "[GEOGRAPHIC_DATA]" at bounding box center [653, 12] width 62 height 10
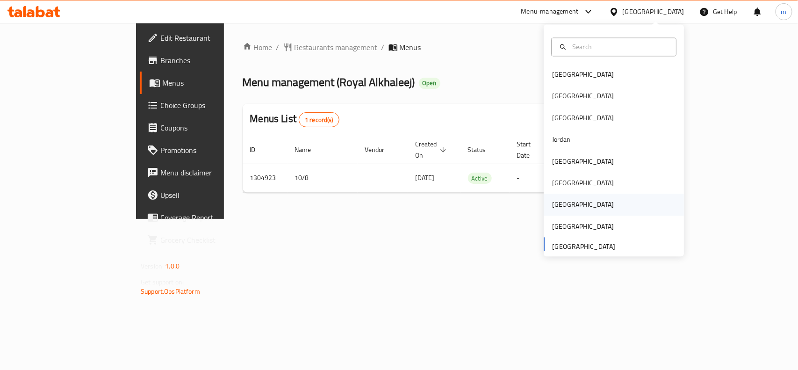
click at [558, 208] on div "[GEOGRAPHIC_DATA]" at bounding box center [583, 205] width 62 height 10
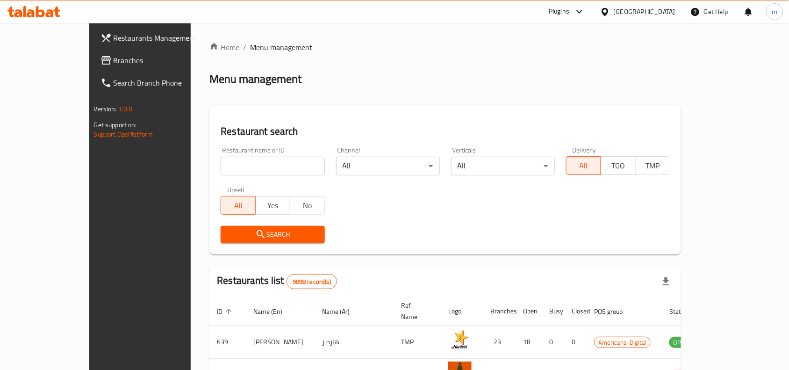
click at [100, 64] on icon at bounding box center [105, 60] width 11 height 11
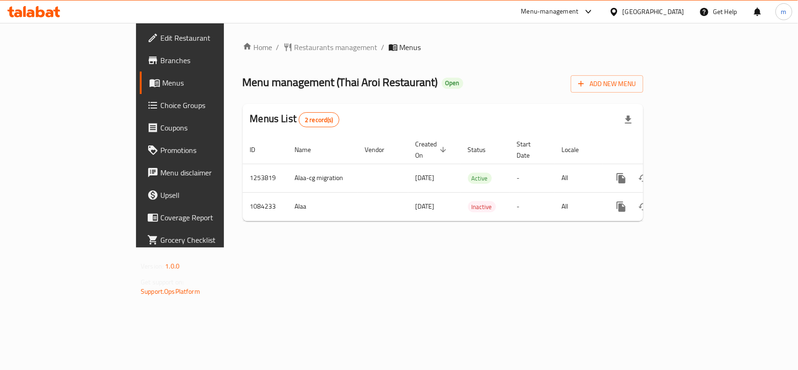
click at [622, 14] on div at bounding box center [616, 12] width 14 height 10
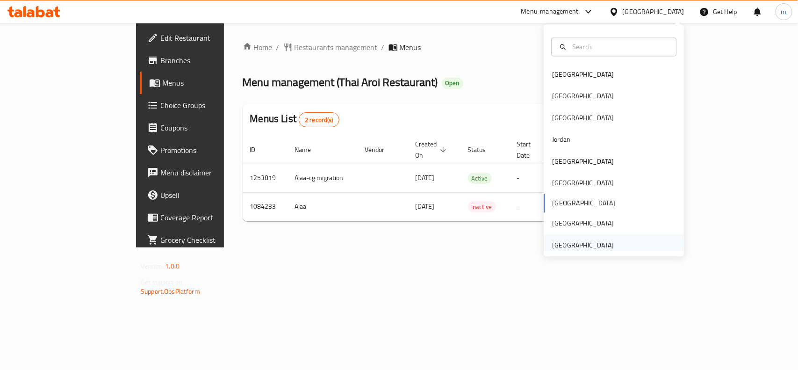
click at [601, 248] on div "[GEOGRAPHIC_DATA]" at bounding box center [583, 245] width 62 height 10
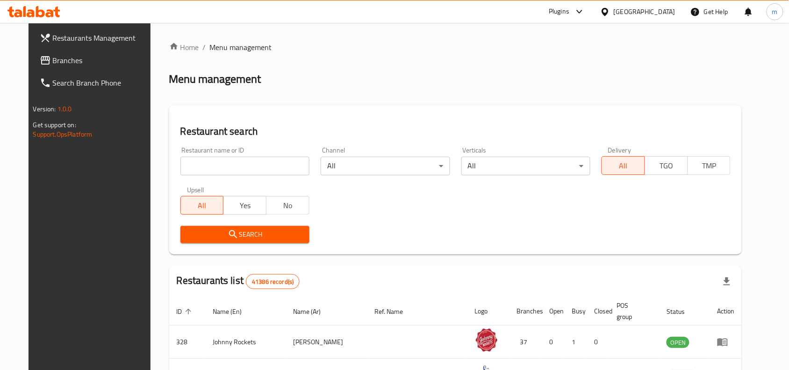
click at [53, 61] on span "Branches" at bounding box center [103, 60] width 100 height 11
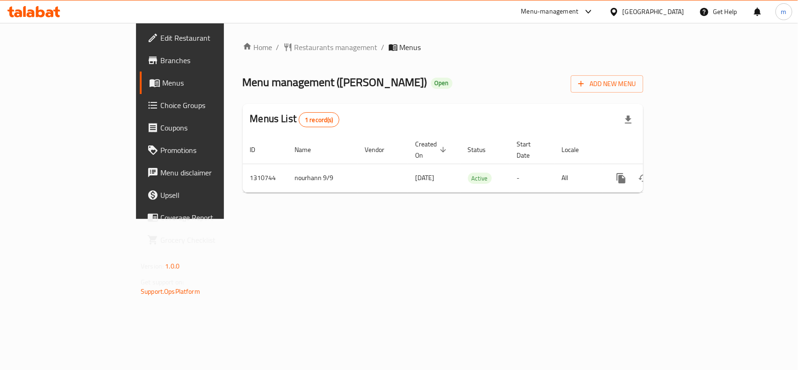
click at [160, 107] on span "Choice Groups" at bounding box center [210, 105] width 101 height 11
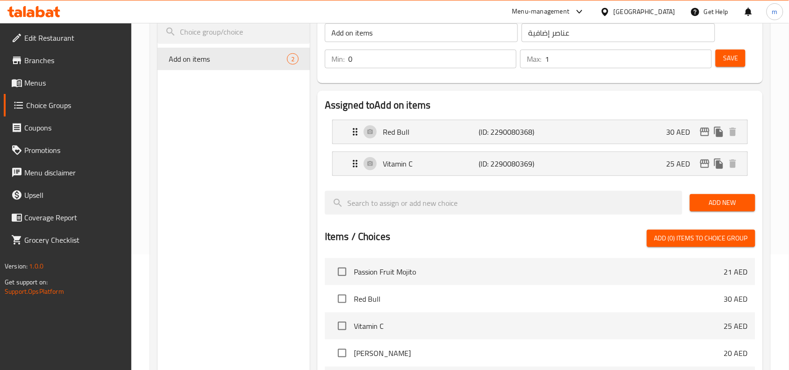
scroll to position [117, 0]
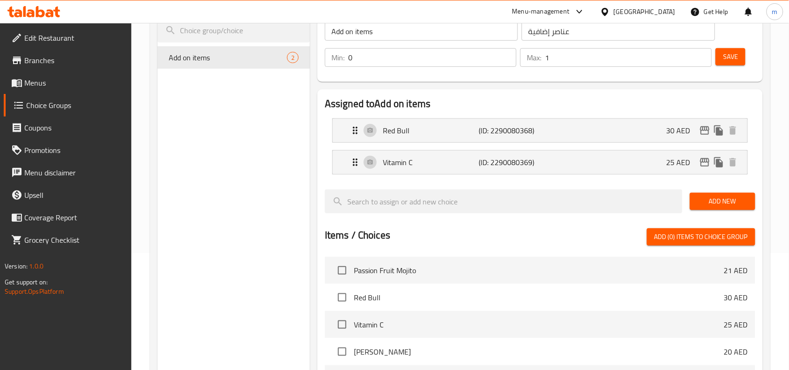
click at [36, 14] on icon at bounding box center [40, 11] width 9 height 11
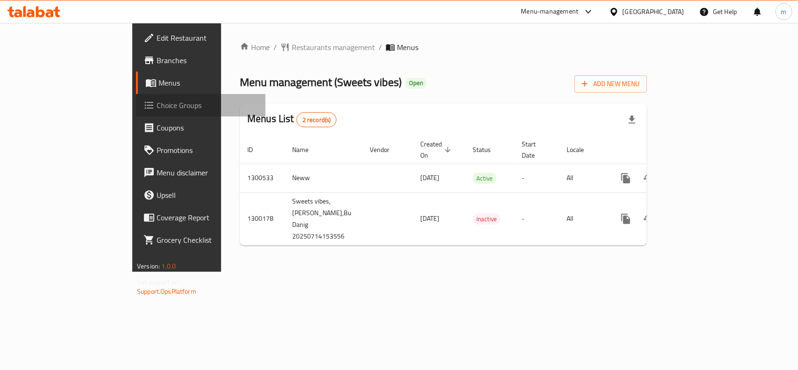
click at [157, 107] on span "Choice Groups" at bounding box center [207, 105] width 101 height 11
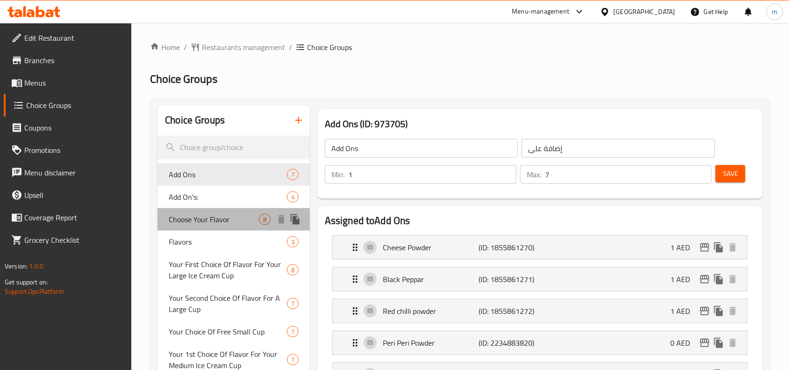
click at [192, 219] on span "Choose Your Flavor" at bounding box center [214, 219] width 90 height 11
type input "Choose Your Flavor"
type input "اختر نكهتك"
type input "5"
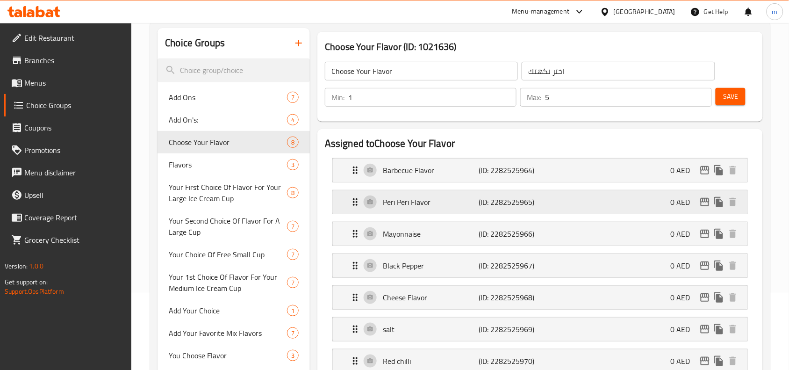
scroll to position [58, 0]
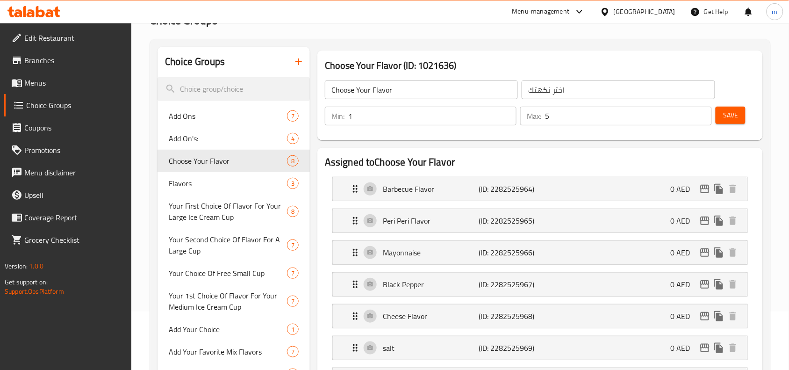
click at [41, 11] on icon at bounding box center [40, 11] width 9 height 11
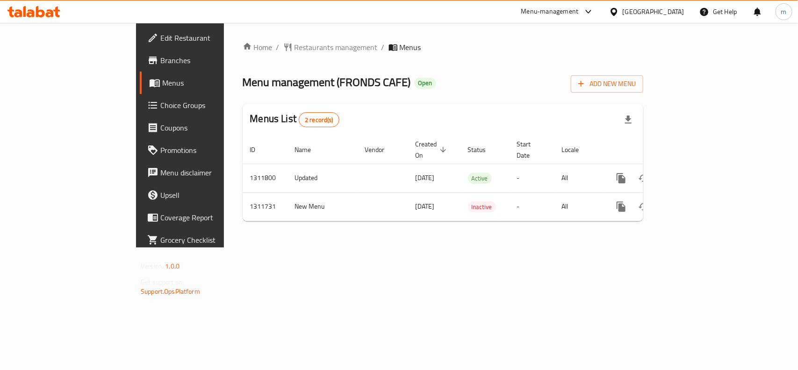
click at [421, 29] on div "Home / Restaurants management / Menus Menu management ( FRONDS CAFE ) Open Add …" at bounding box center [443, 135] width 438 height 224
click at [294, 43] on span "Restaurants management" at bounding box center [335, 47] width 83 height 11
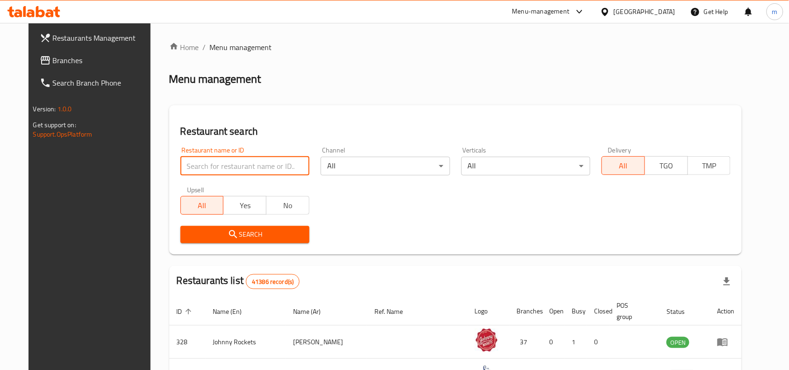
click at [192, 167] on input "search" at bounding box center [244, 166] width 129 height 19
paste input "705859"
type input "705859"
click button "Search" at bounding box center [244, 234] width 129 height 17
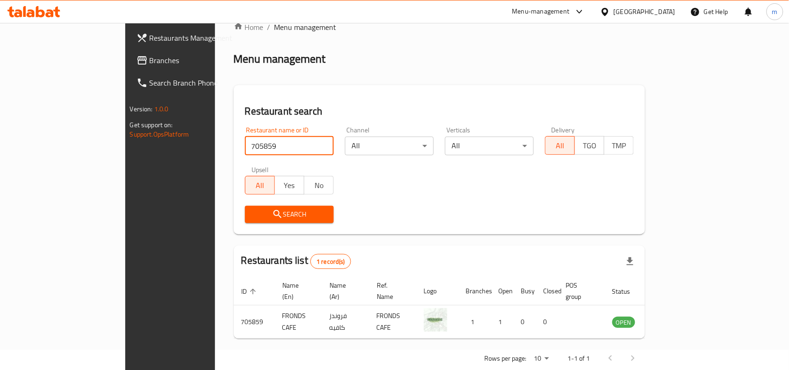
scroll to position [29, 0]
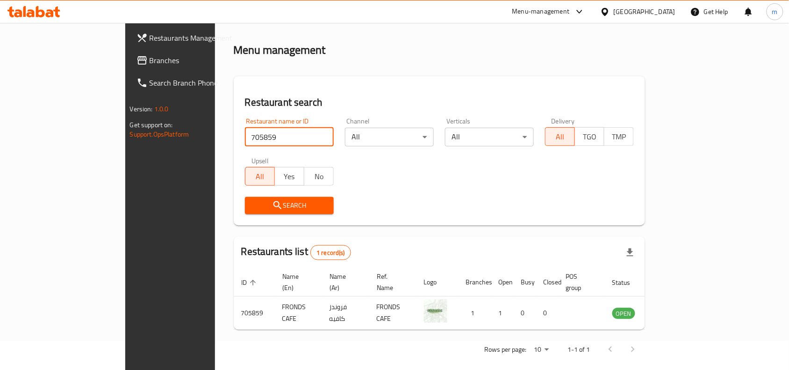
click at [150, 57] on span "Branches" at bounding box center [200, 60] width 100 height 11
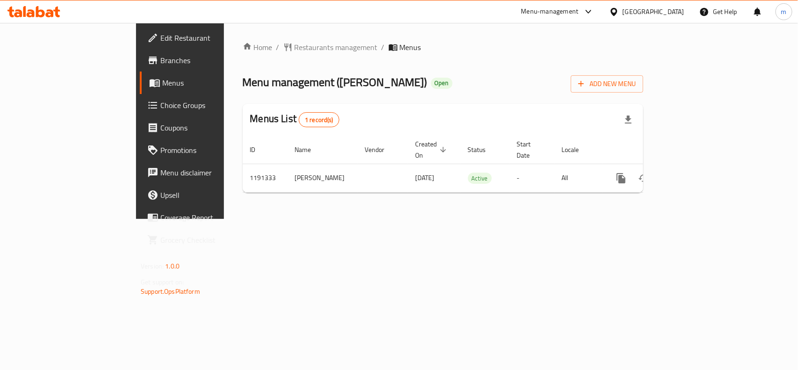
drag, startPoint x: 657, startPoint y: 13, endPoint x: 648, endPoint y: 19, distance: 11.1
click at [657, 13] on div "[GEOGRAPHIC_DATA]" at bounding box center [653, 12] width 62 height 10
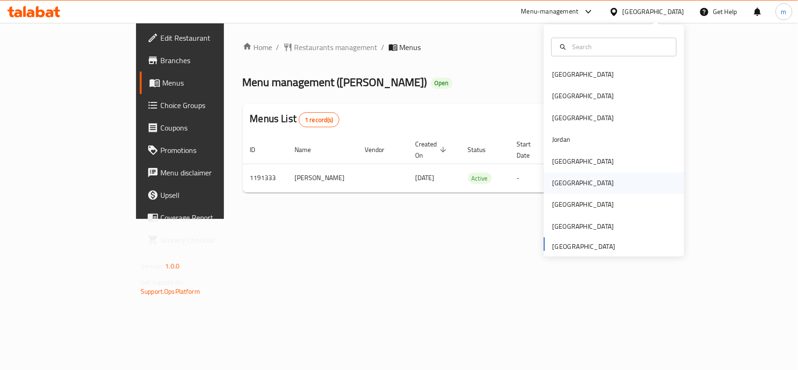
click at [562, 187] on div "[GEOGRAPHIC_DATA]" at bounding box center [582, 182] width 77 height 21
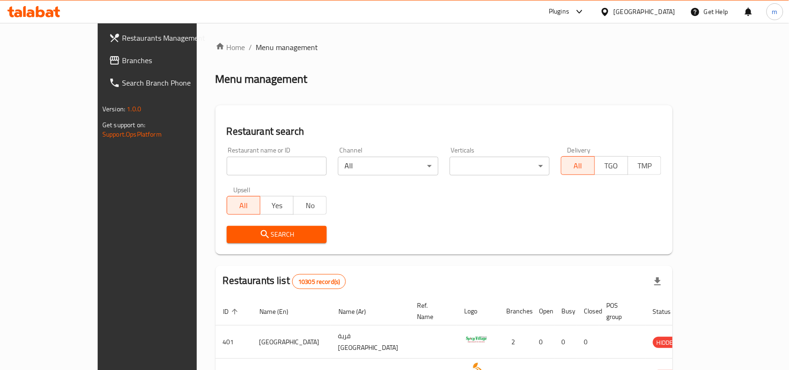
click at [122, 64] on span "Branches" at bounding box center [172, 60] width 100 height 11
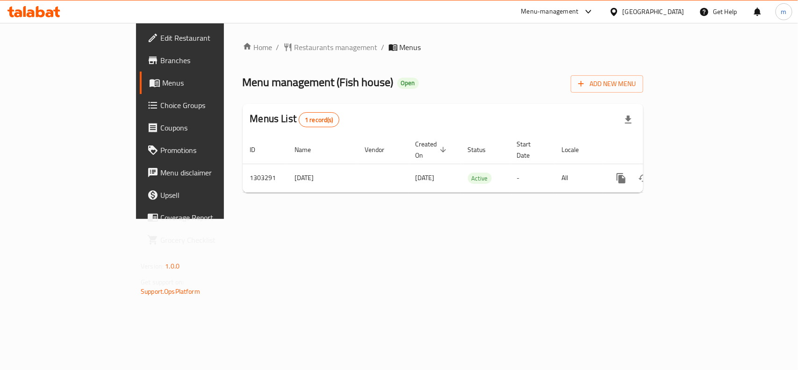
drag, startPoint x: 661, startPoint y: 13, endPoint x: 655, endPoint y: 21, distance: 10.7
click at [617, 13] on icon at bounding box center [613, 11] width 7 height 8
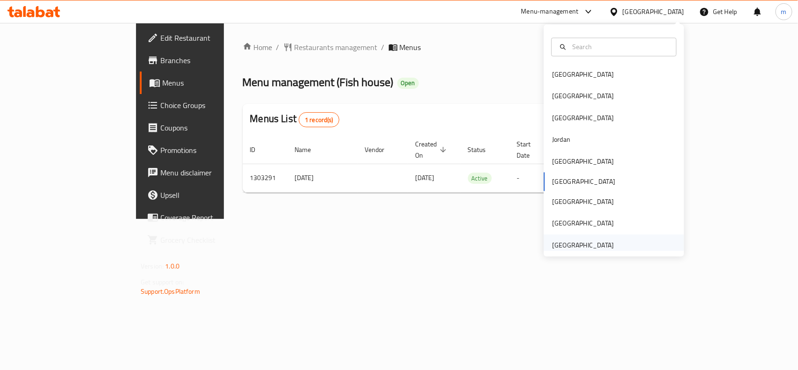
click at [602, 243] on div "[GEOGRAPHIC_DATA]" at bounding box center [583, 245] width 62 height 10
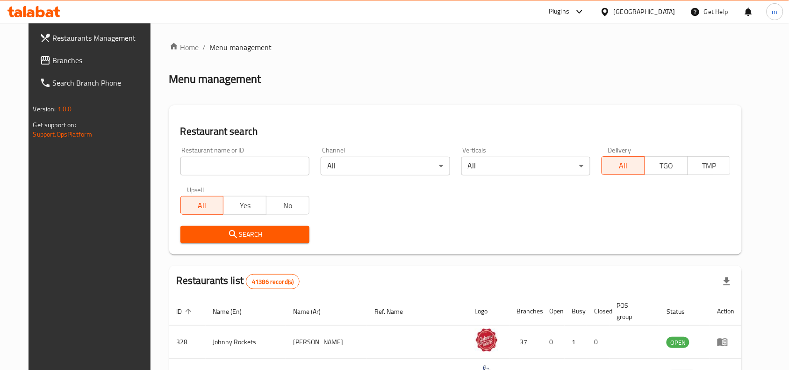
click at [53, 61] on span "Branches" at bounding box center [103, 60] width 100 height 11
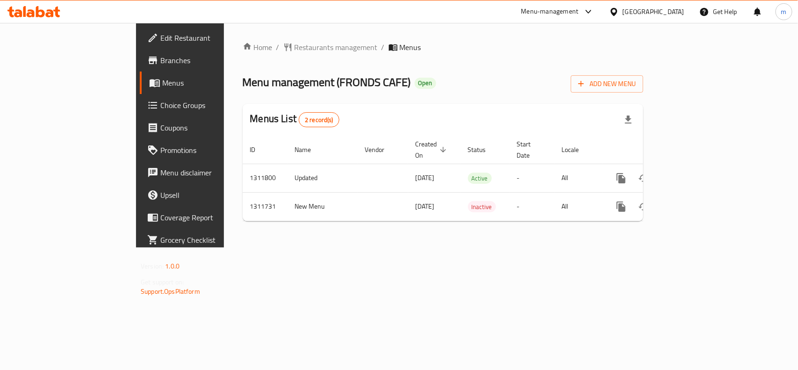
drag, startPoint x: 248, startPoint y: 34, endPoint x: 199, endPoint y: 57, distance: 54.8
click at [248, 34] on div "Home / Restaurants management / Menus Menu management ( FRONDS CAFE ) Open Add …" at bounding box center [443, 135] width 438 height 224
click at [294, 46] on span "Restaurants management" at bounding box center [335, 47] width 83 height 11
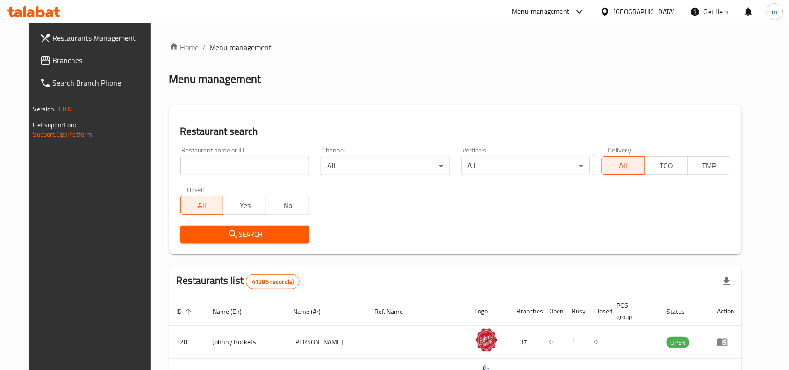
click at [93, 57] on span "Branches" at bounding box center [103, 60] width 100 height 11
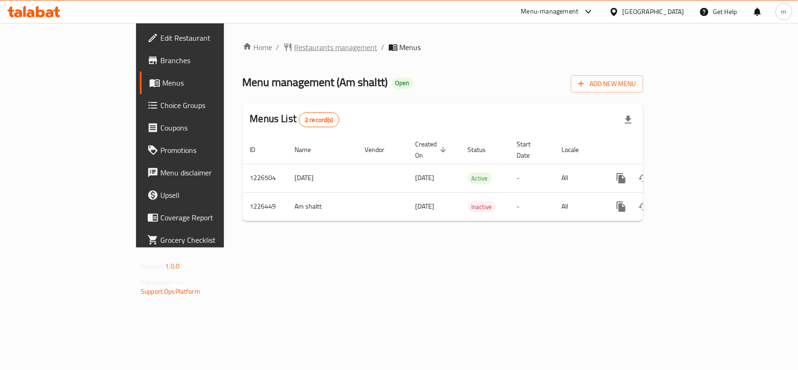
click at [294, 47] on span "Restaurants management" at bounding box center [335, 47] width 83 height 11
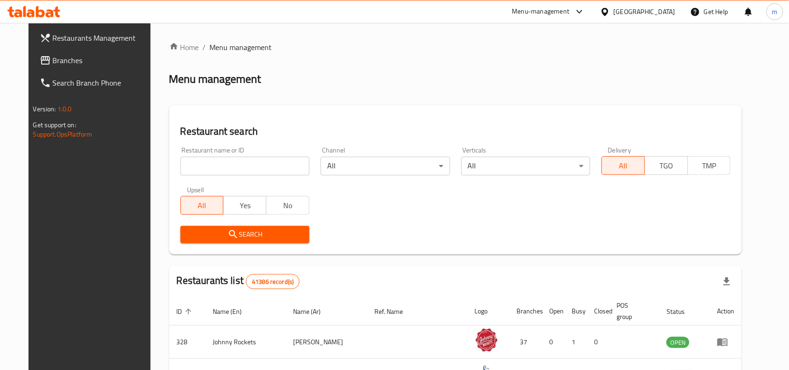
click at [89, 52] on link "Branches" at bounding box center [96, 60] width 128 height 22
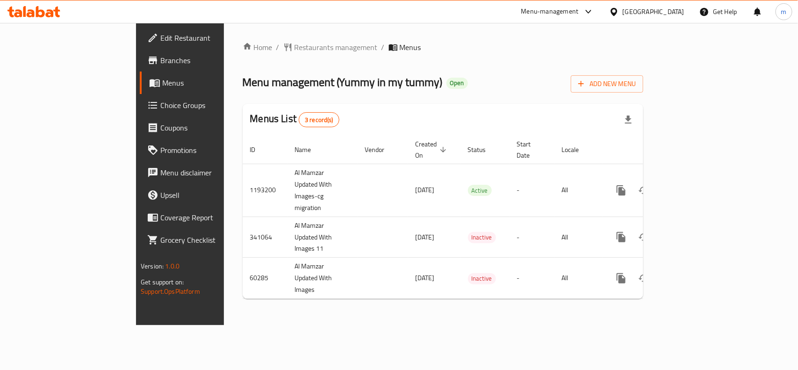
click at [662, 10] on div "[GEOGRAPHIC_DATA]" at bounding box center [653, 12] width 62 height 10
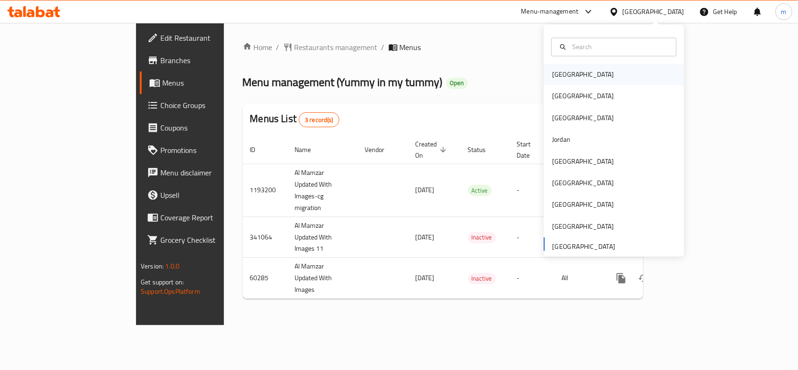
click at [579, 78] on div "[GEOGRAPHIC_DATA]" at bounding box center [613, 74] width 140 height 21
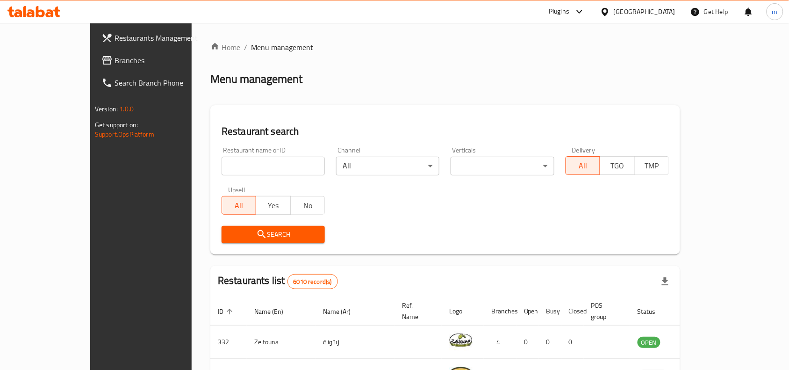
click at [114, 61] on span "Branches" at bounding box center [164, 60] width 100 height 11
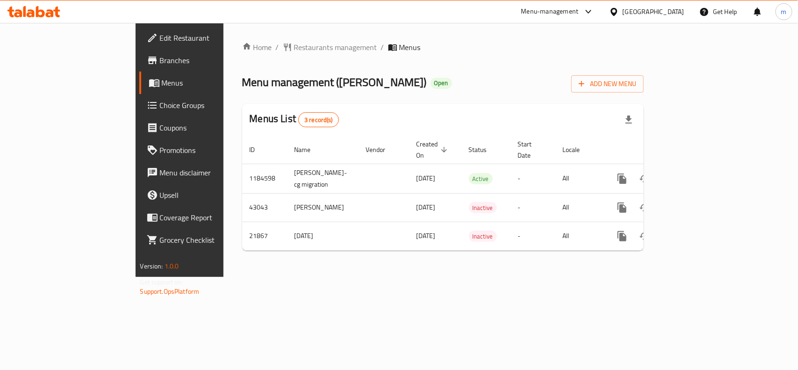
click at [622, 9] on div at bounding box center [616, 12] width 14 height 10
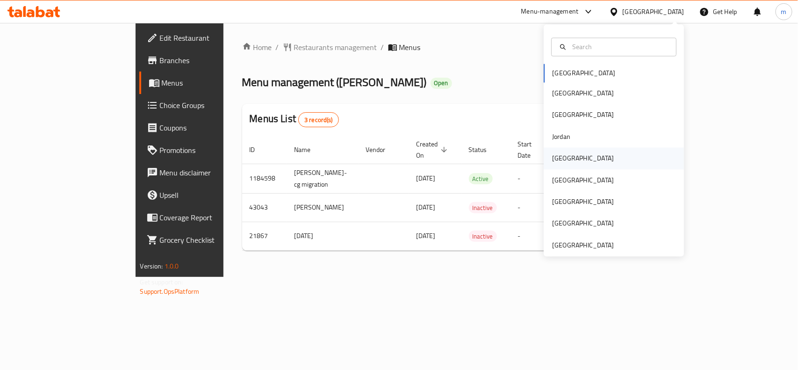
click at [552, 162] on div "[GEOGRAPHIC_DATA]" at bounding box center [583, 158] width 62 height 10
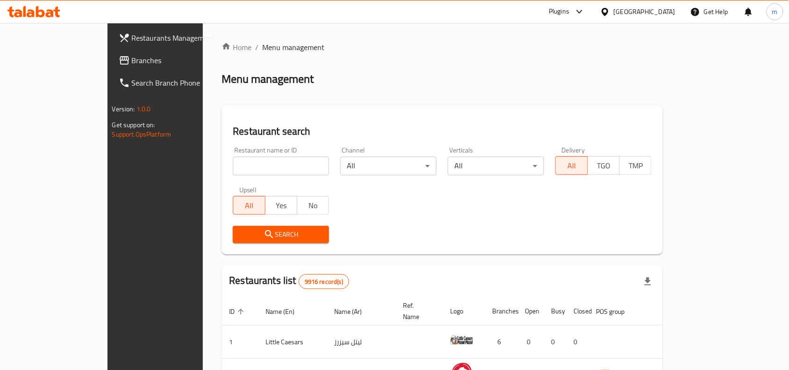
drag, startPoint x: 65, startPoint y: 63, endPoint x: 90, endPoint y: 59, distance: 25.1
click at [132, 63] on span "Branches" at bounding box center [182, 60] width 100 height 11
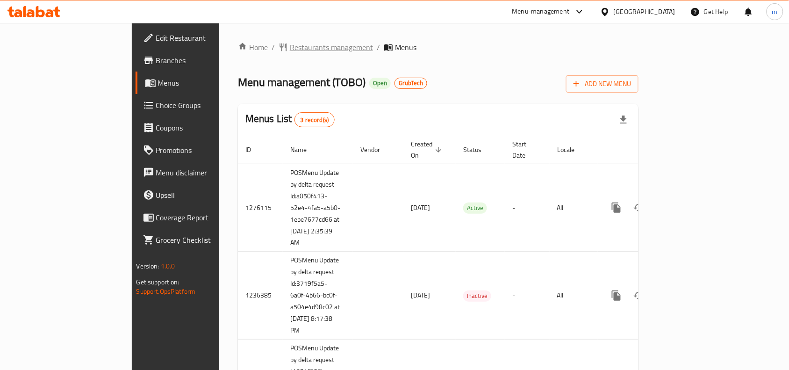
click at [290, 50] on span "Restaurants management" at bounding box center [331, 47] width 83 height 11
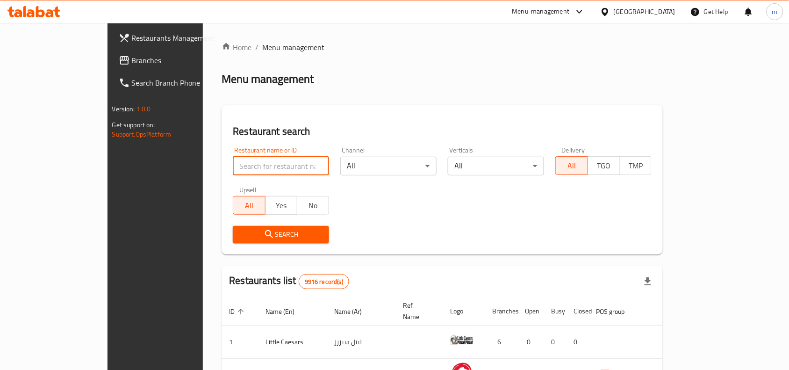
click at [233, 162] on input "search" at bounding box center [281, 166] width 96 height 19
paste input "642351"
type input "642351"
click button "Search" at bounding box center [281, 234] width 96 height 17
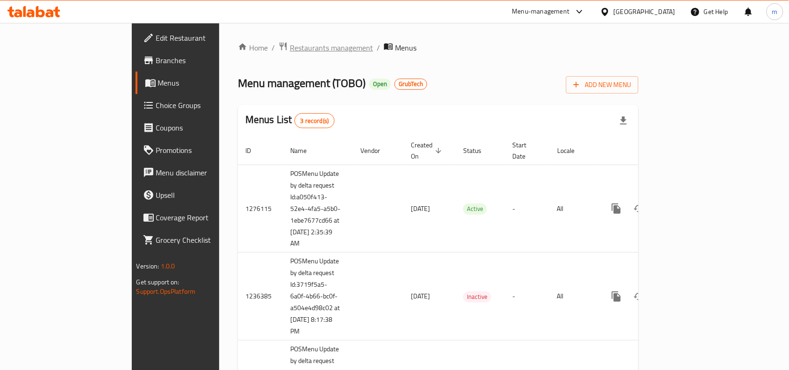
click at [290, 53] on span "Restaurants management" at bounding box center [331, 47] width 83 height 11
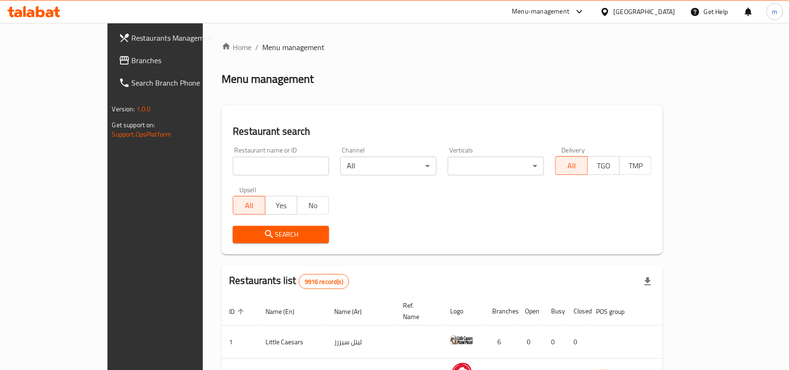
click at [235, 167] on input "search" at bounding box center [281, 166] width 96 height 19
paste input "642351"
type input "642351"
click button "Search" at bounding box center [281, 234] width 96 height 17
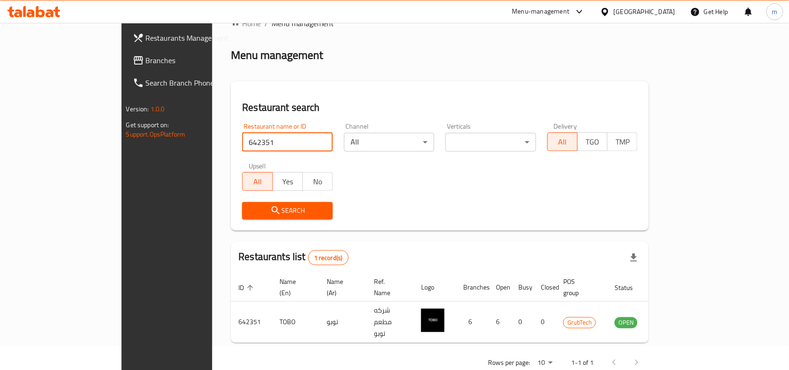
scroll to position [29, 0]
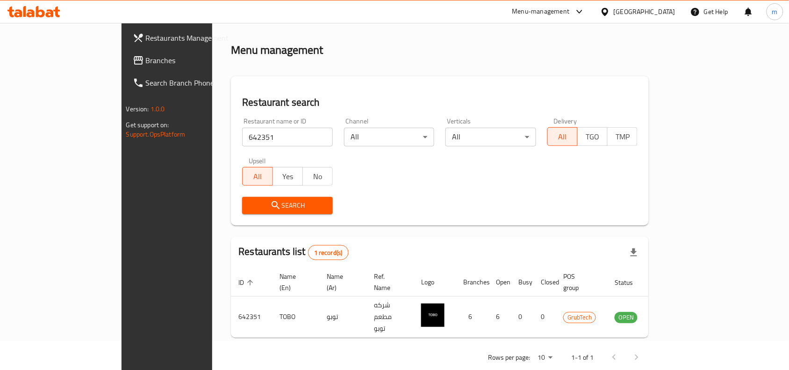
click at [608, 12] on icon at bounding box center [604, 11] width 7 height 8
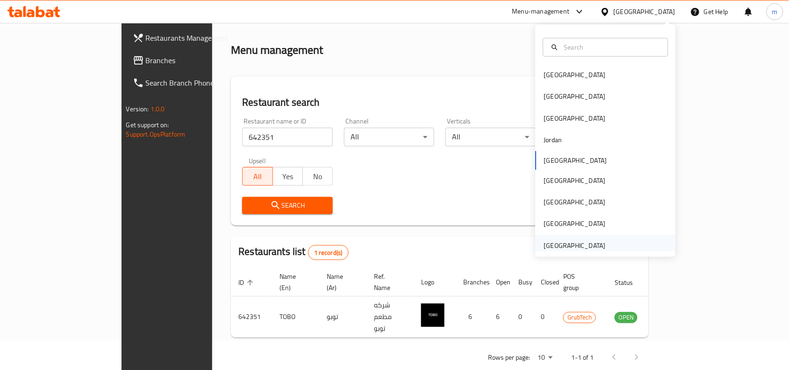
click at [553, 243] on div "[GEOGRAPHIC_DATA]" at bounding box center [575, 245] width 62 height 10
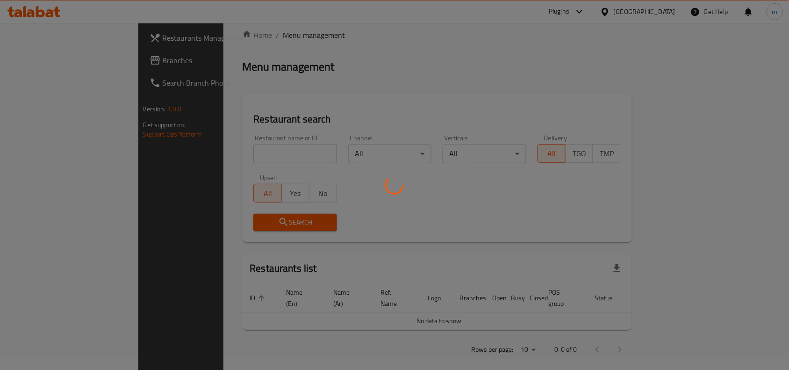
scroll to position [29, 0]
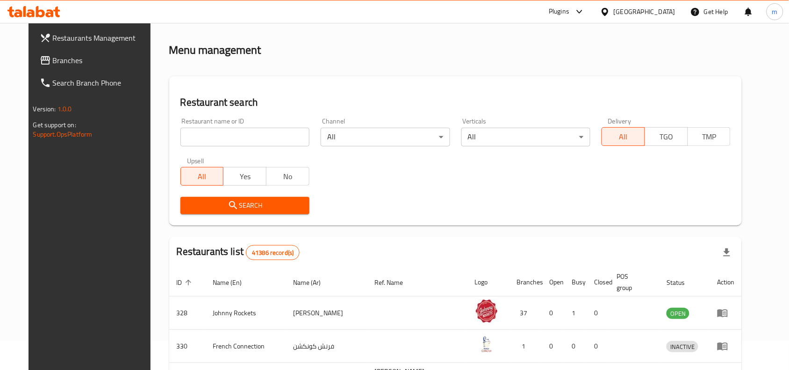
click at [57, 52] on link "Branches" at bounding box center [96, 60] width 128 height 22
